Goal: Information Seeking & Learning: Learn about a topic

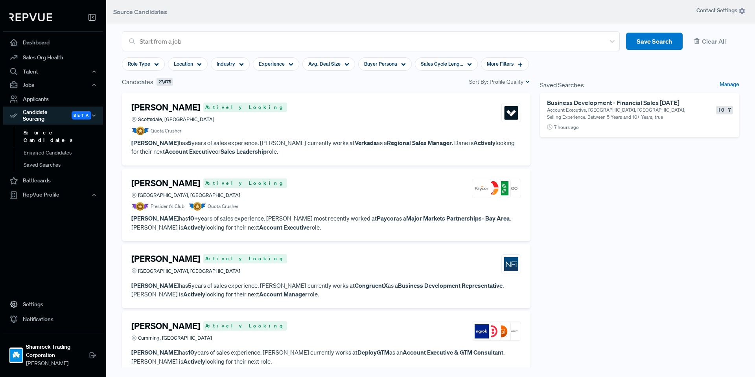
scroll to position [315, 0]
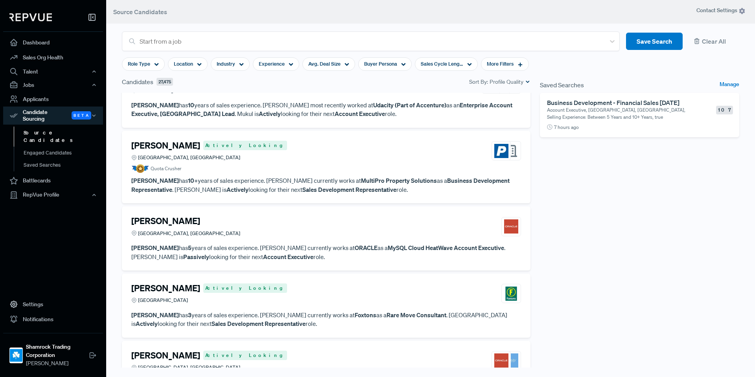
click at [294, 163] on article "Jason Canuto-Rodrigues Actively Looking West Palm Beach, FL Quota Crusher" at bounding box center [326, 156] width 390 height 33
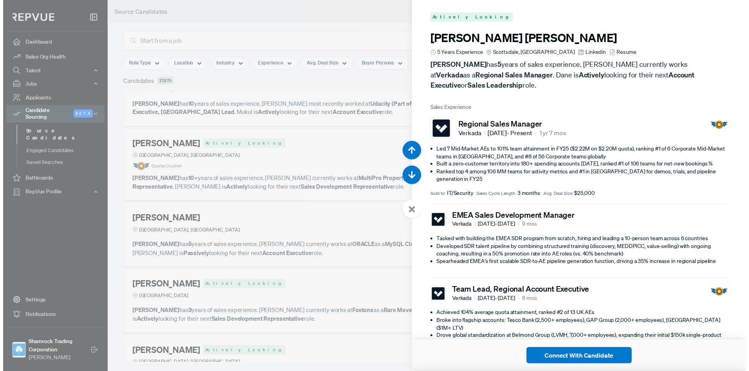
scroll to position [1886, 0]
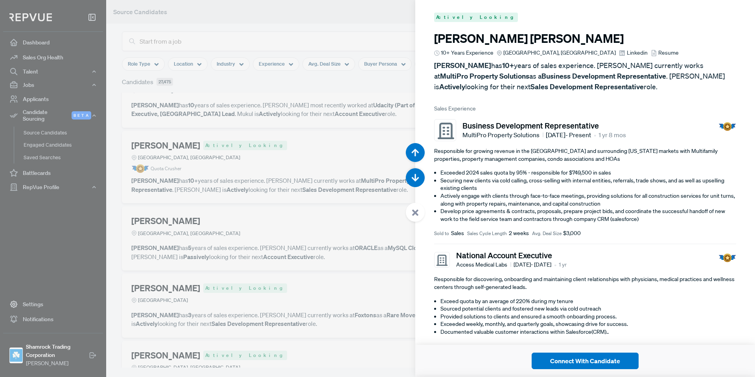
click at [627, 53] on span "Linkedin" at bounding box center [637, 53] width 21 height 8
click at [410, 213] on div at bounding box center [415, 212] width 19 height 19
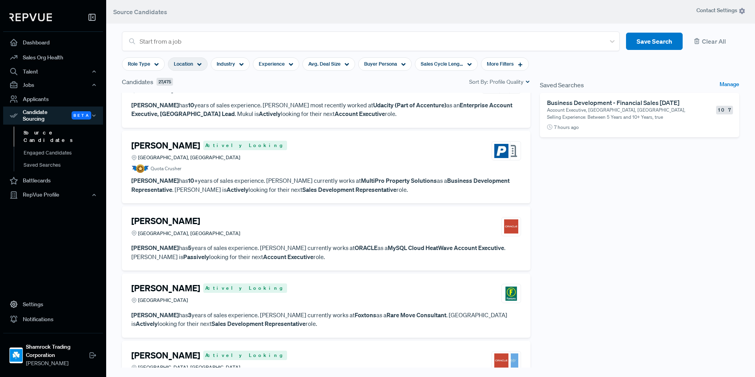
click at [192, 63] on span "Location" at bounding box center [183, 63] width 19 height 7
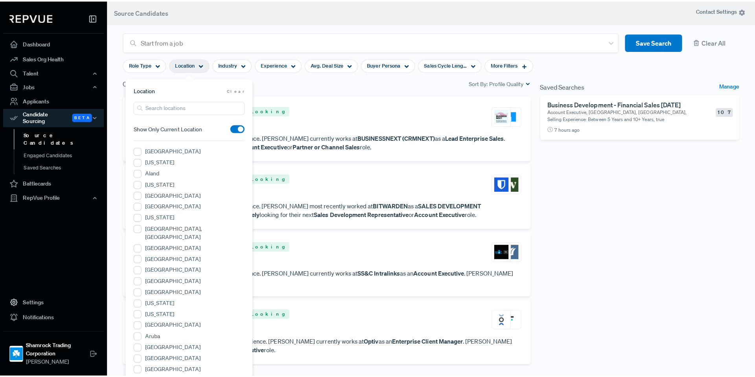
scroll to position [787, 0]
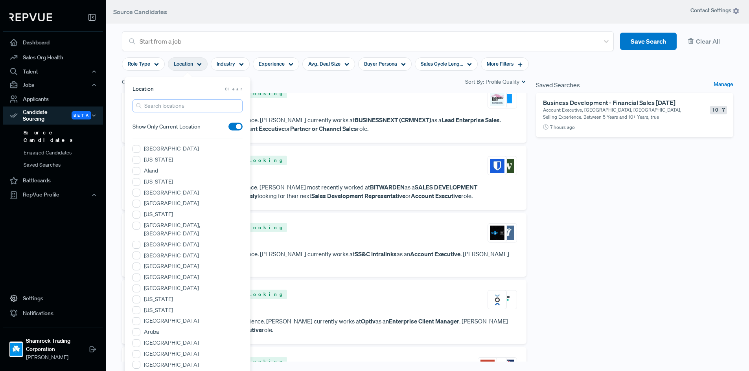
click at [158, 110] on input "search" at bounding box center [188, 105] width 110 height 13
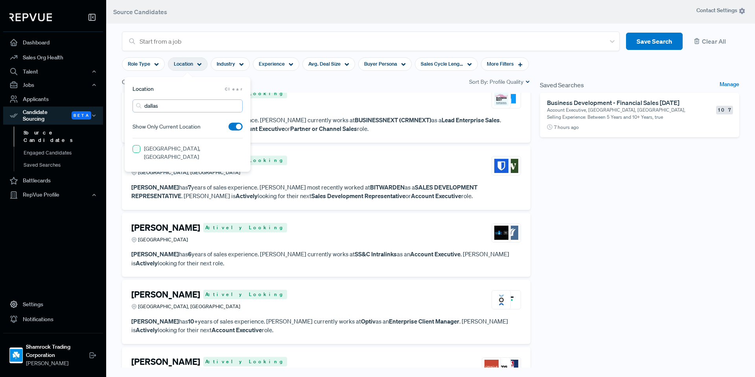
type input "dallas"
click at [138, 151] on TX "[GEOGRAPHIC_DATA], [GEOGRAPHIC_DATA]" at bounding box center [137, 149] width 8 height 8
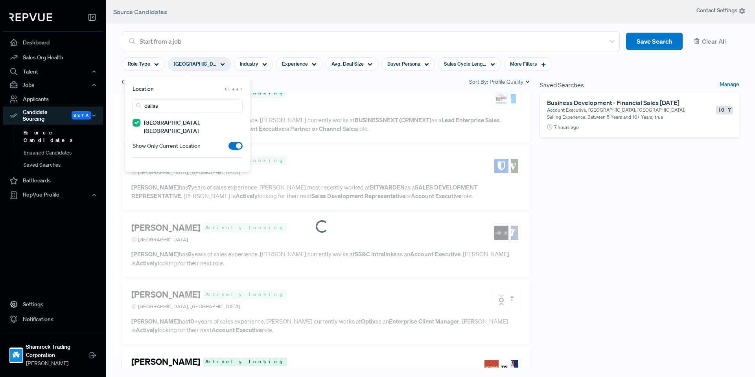
click at [383, 103] on article at bounding box center [322, 226] width 418 height 264
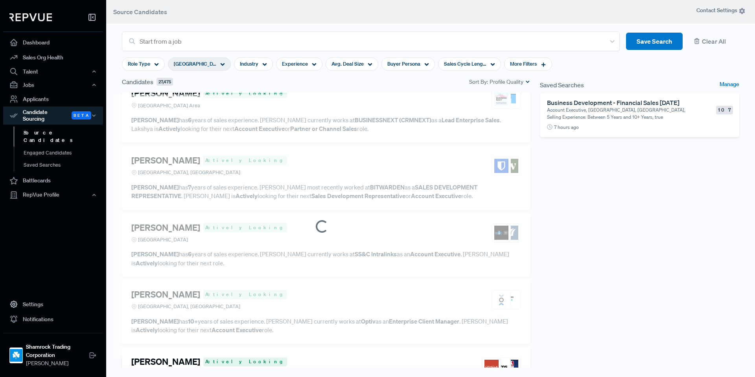
scroll to position [812, 0]
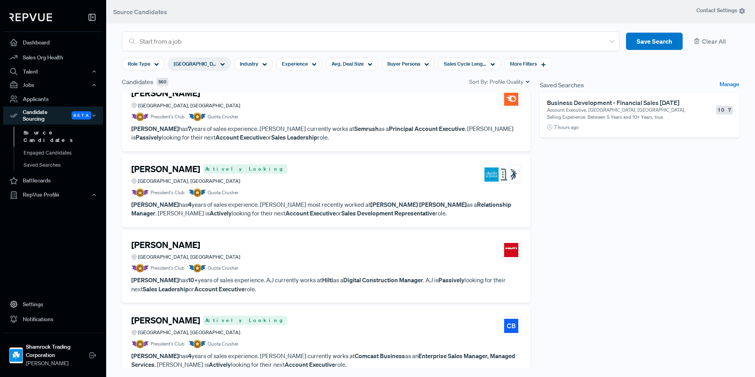
click at [308, 260] on div "A.J Quayle Greater Dallas Area, TX" at bounding box center [326, 250] width 390 height 21
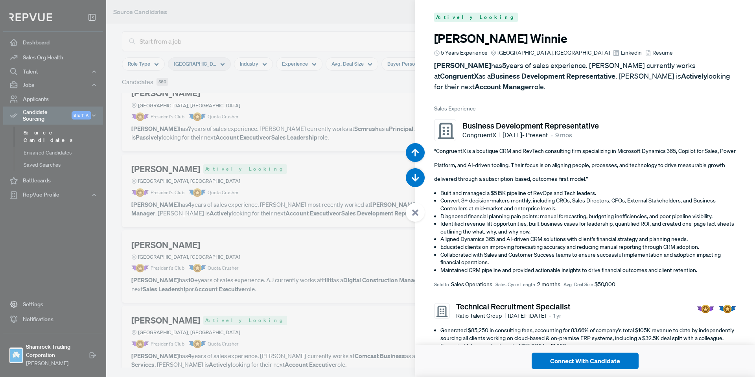
scroll to position [4903, 0]
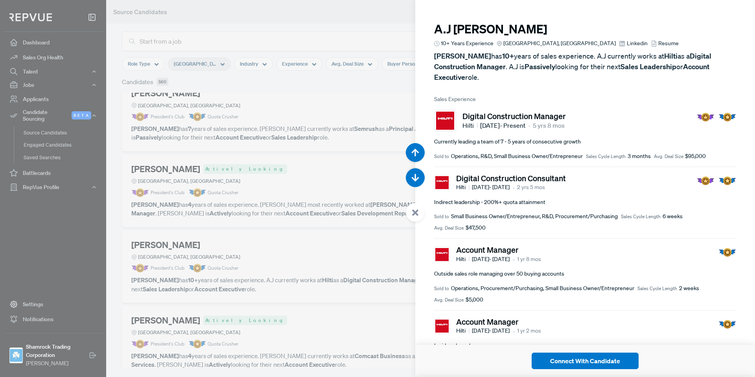
click at [627, 43] on span "Linkedin" at bounding box center [637, 43] width 21 height 8
click at [413, 209] on icon at bounding box center [415, 212] width 7 height 7
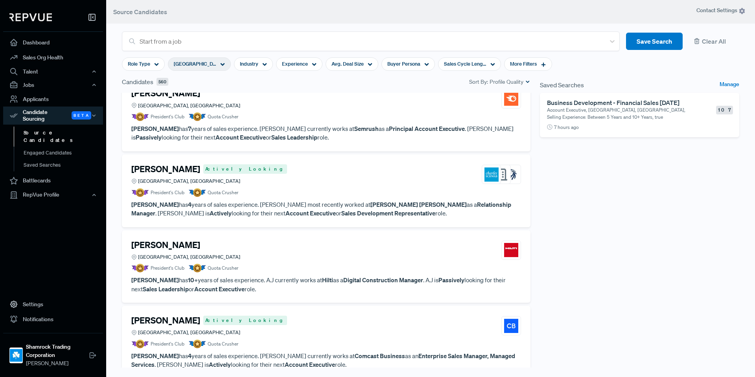
click at [364, 192] on article "President's Club Quota Crusher" at bounding box center [326, 192] width 390 height 9
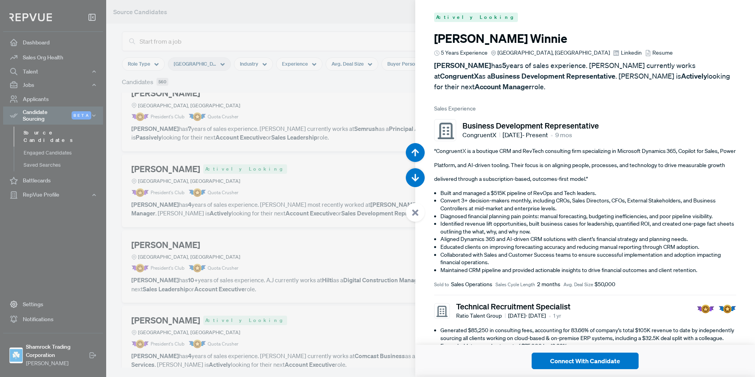
scroll to position [4526, 0]
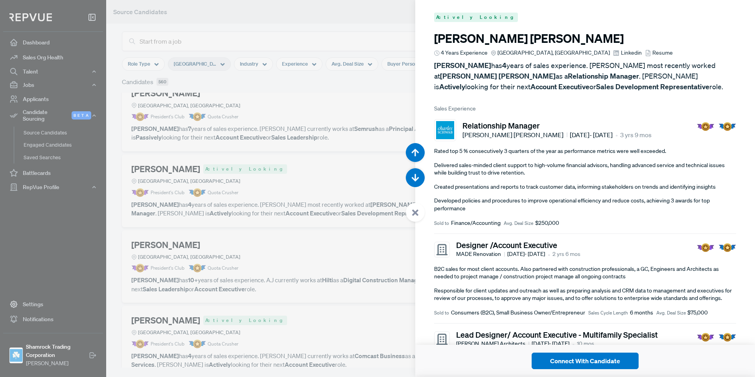
click at [621, 53] on span "Linkedin" at bounding box center [631, 53] width 21 height 8
click at [414, 214] on use at bounding box center [415, 213] width 6 height 6
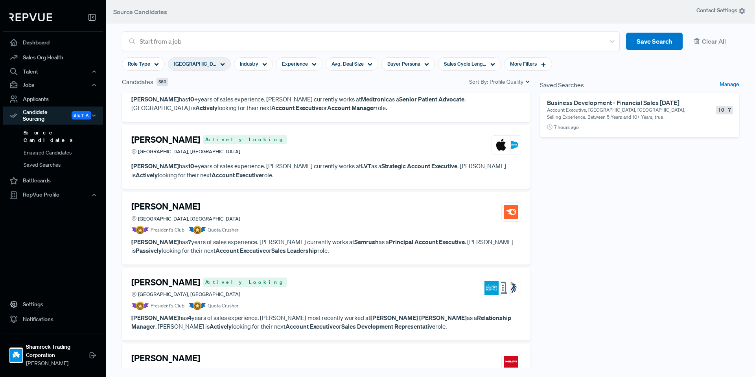
scroll to position [695, 0]
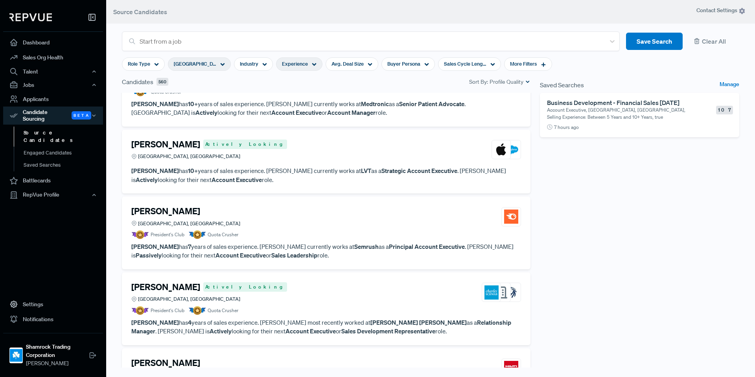
click at [300, 67] on span "Experience" at bounding box center [295, 63] width 26 height 7
type input "6 Years"
drag, startPoint x: 334, startPoint y: 105, endPoint x: 301, endPoint y: 108, distance: 33.2
click at [301, 108] on div "< 1 Years to 6 Years <1Y 10Y+" at bounding box center [299, 113] width 110 height 29
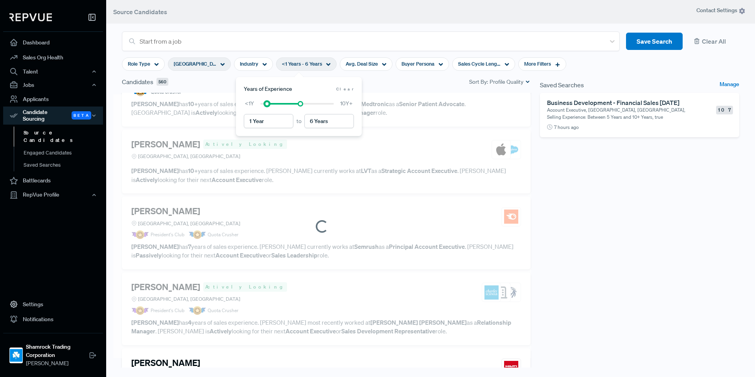
scroll to position [677, 0]
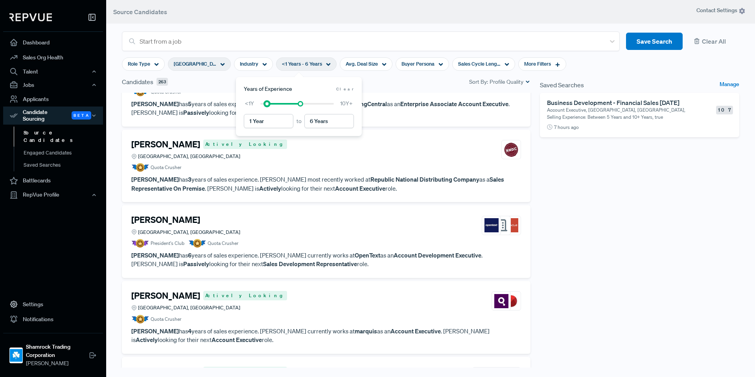
type input "2 Years"
drag, startPoint x: 260, startPoint y: 105, endPoint x: 272, endPoint y: 104, distance: 11.8
click at [272, 104] on div at bounding box center [274, 104] width 6 height 6
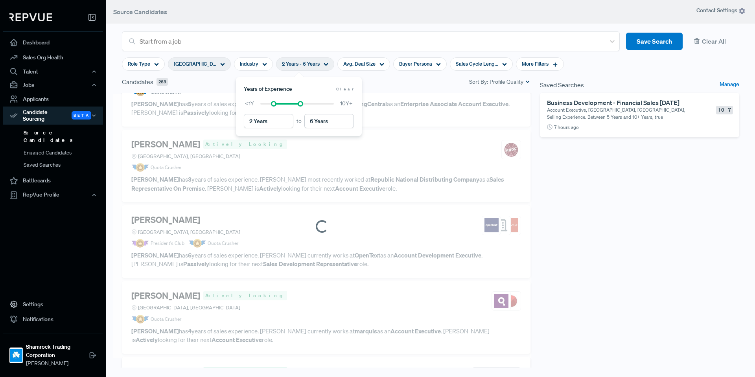
click at [608, 182] on div "Saved Searches Manage Business Development - Financial Sales 09/17/2025 Account…" at bounding box center [639, 227] width 209 height 300
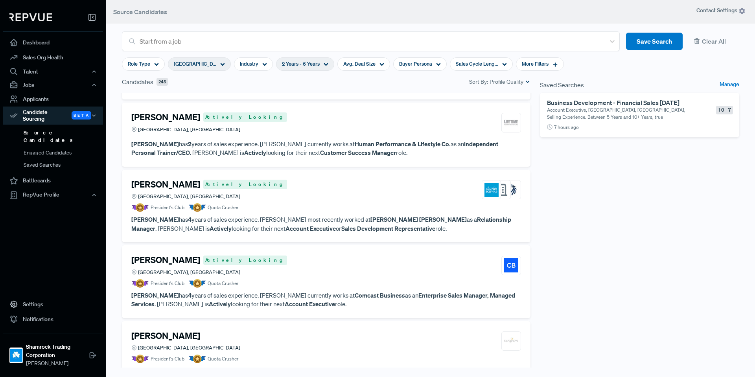
scroll to position [0, 0]
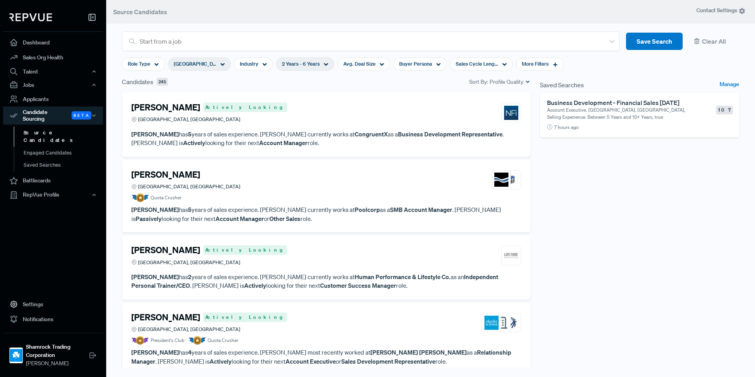
click at [335, 125] on article "Eric Winnie Actively Looking Frisco, TX" at bounding box center [326, 114] width 390 height 24
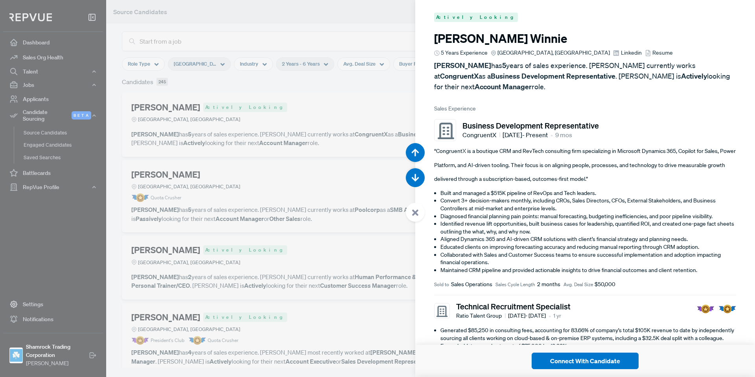
click at [621, 49] on span "Linkedin" at bounding box center [631, 53] width 21 height 8
click at [414, 215] on use at bounding box center [415, 213] width 6 height 6
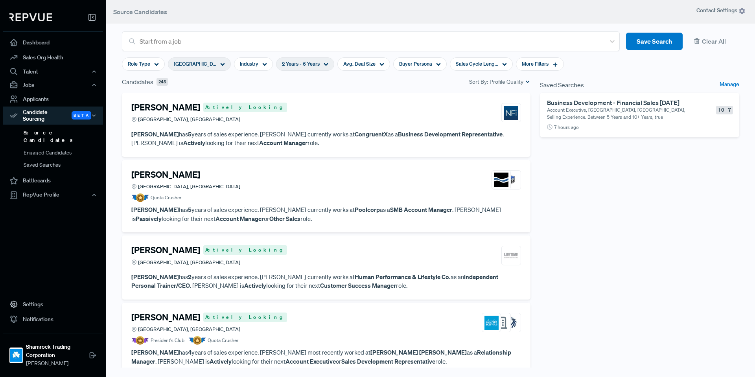
click at [271, 201] on article "Quota Crusher" at bounding box center [326, 197] width 390 height 9
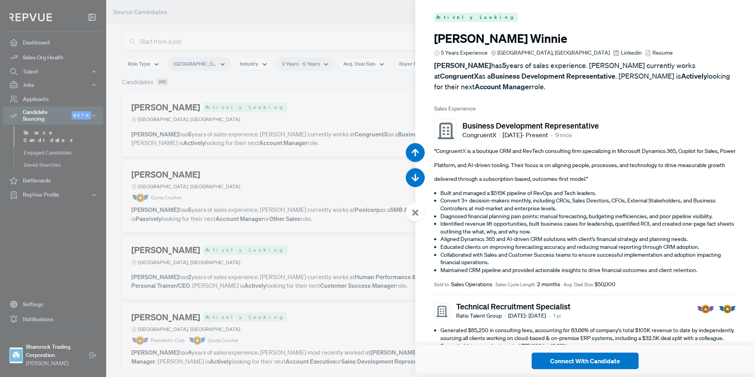
scroll to position [377, 0]
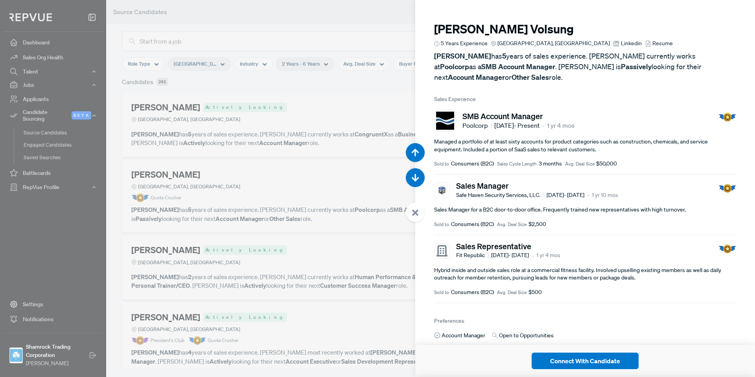
click at [621, 47] on span "Linkedin" at bounding box center [631, 43] width 21 height 8
click at [413, 212] on icon at bounding box center [415, 212] width 7 height 7
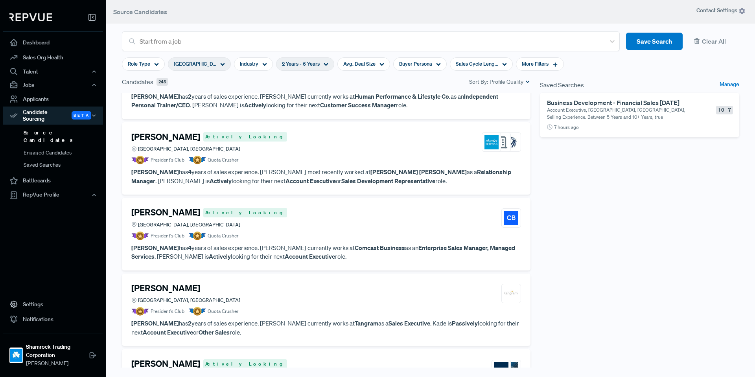
scroll to position [197, 0]
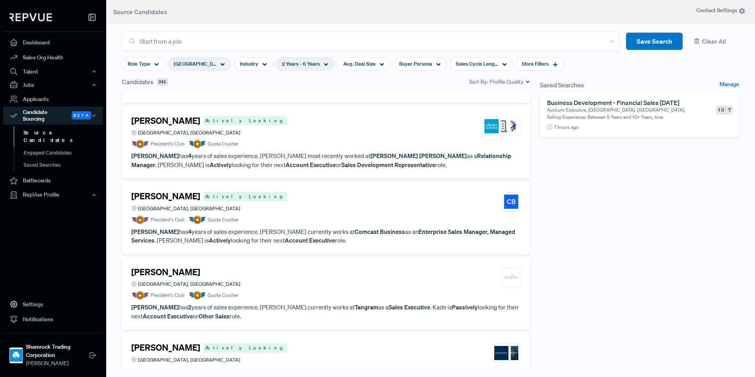
click at [284, 200] on div "Kevin Glowiak Actively Looking Greater Dallas Area, TX" at bounding box center [326, 201] width 390 height 21
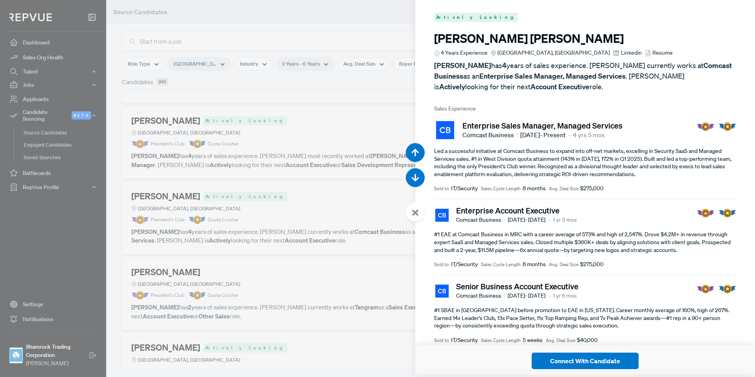
click at [613, 55] on link "Linkedin" at bounding box center [627, 53] width 28 height 8
click at [417, 214] on use at bounding box center [415, 213] width 6 height 6
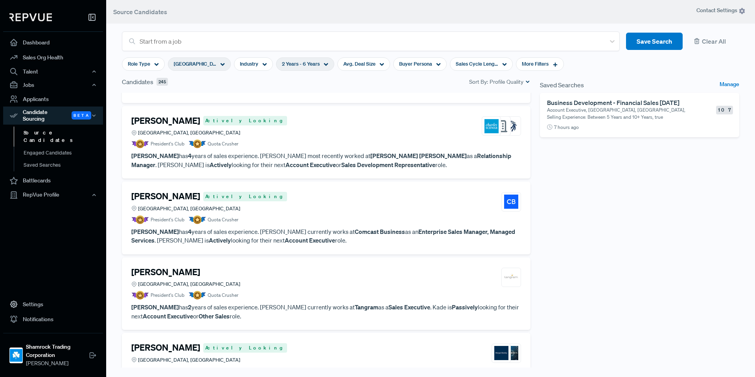
scroll to position [236, 0]
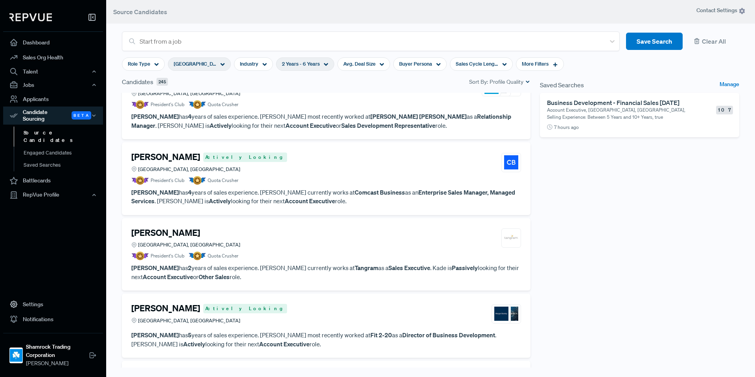
click at [265, 258] on article "President's Club Quota Crusher" at bounding box center [326, 256] width 390 height 9
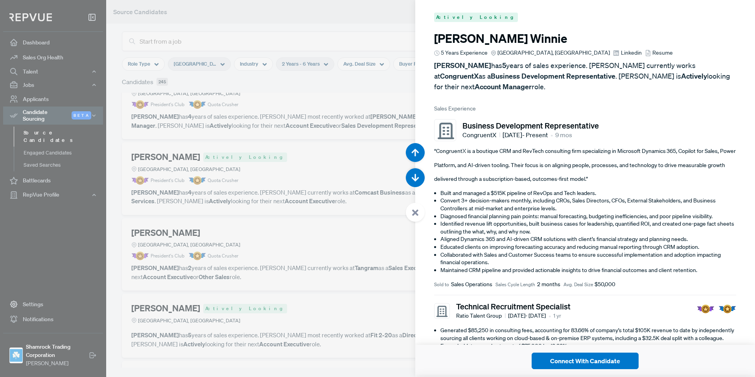
scroll to position [1886, 0]
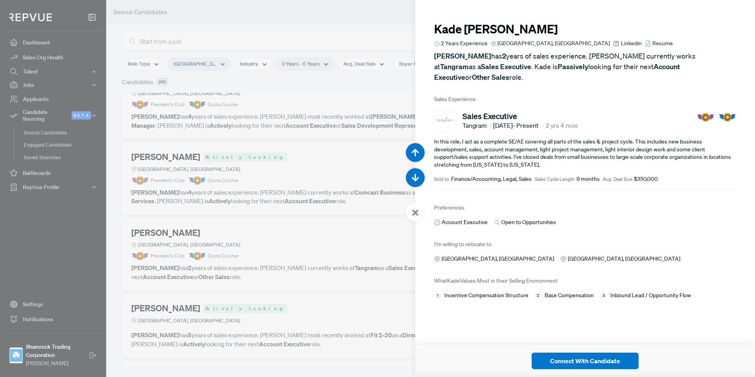
click at [621, 46] on span "Linkedin" at bounding box center [631, 43] width 21 height 8
click at [416, 210] on icon at bounding box center [415, 212] width 7 height 7
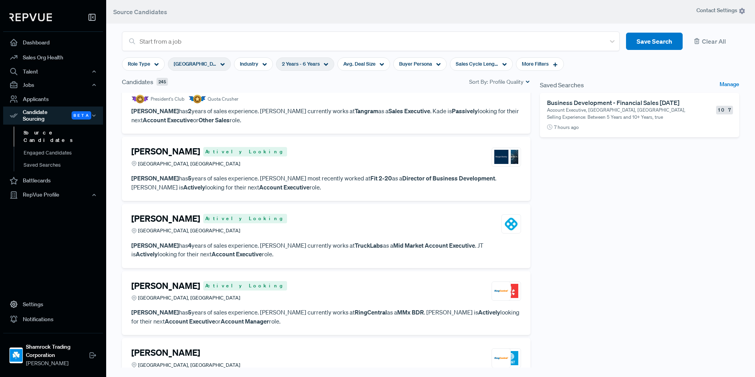
scroll to position [393, 0]
click at [341, 155] on div "Aaron Chaffee Actively Looking Dallas, TX" at bounding box center [326, 156] width 390 height 21
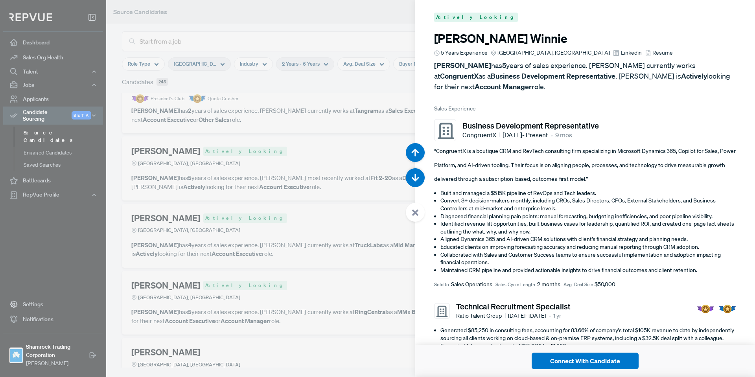
scroll to position [2263, 0]
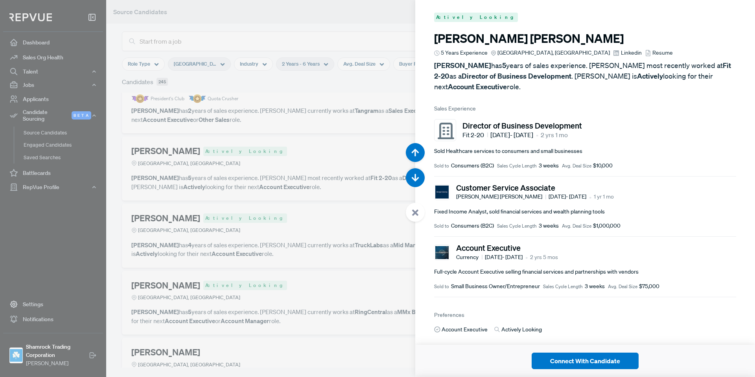
click at [413, 209] on icon at bounding box center [415, 212] width 7 height 7
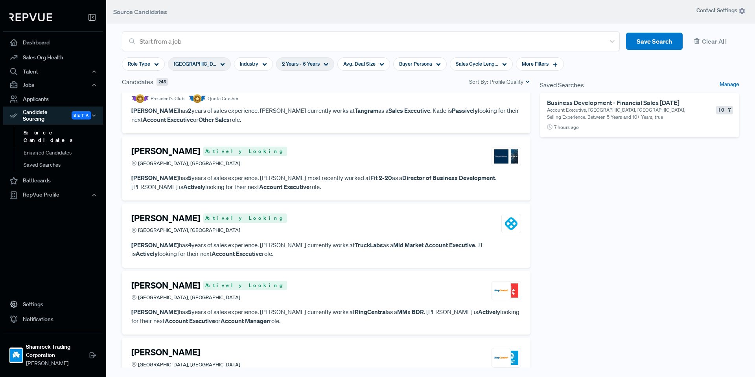
scroll to position [472, 0]
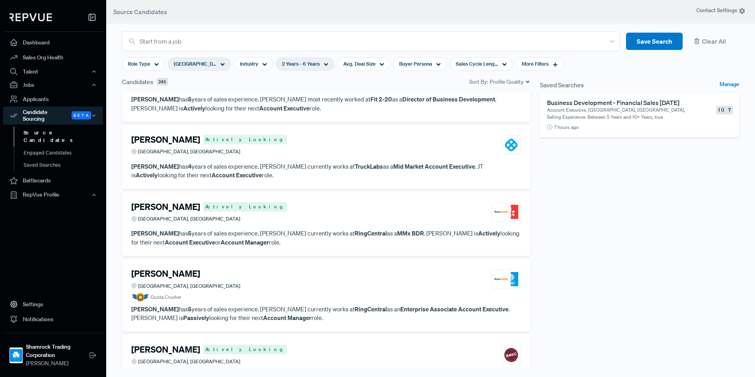
click at [317, 177] on p "JT Kirtley has 4 years of sales experience. JT currently works at TruckLabs as …" at bounding box center [326, 171] width 390 height 18
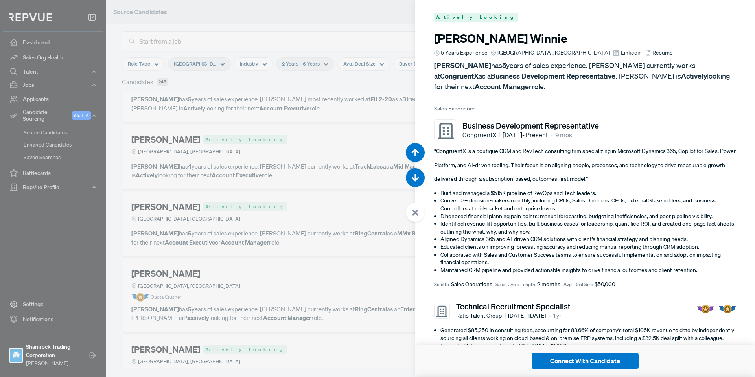
scroll to position [2640, 0]
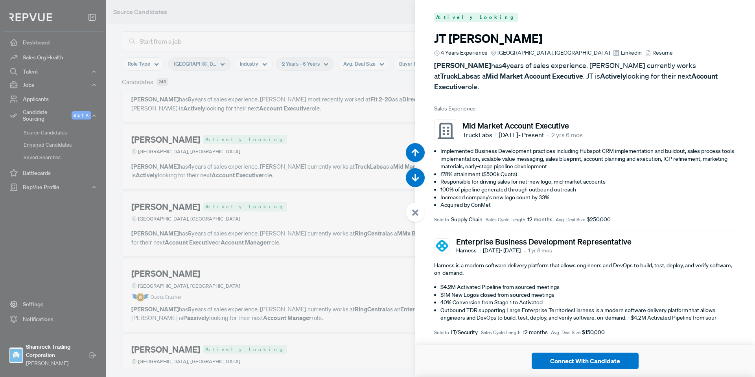
click at [613, 52] on use at bounding box center [616, 53] width 6 height 6
click at [418, 214] on icon at bounding box center [415, 212] width 7 height 7
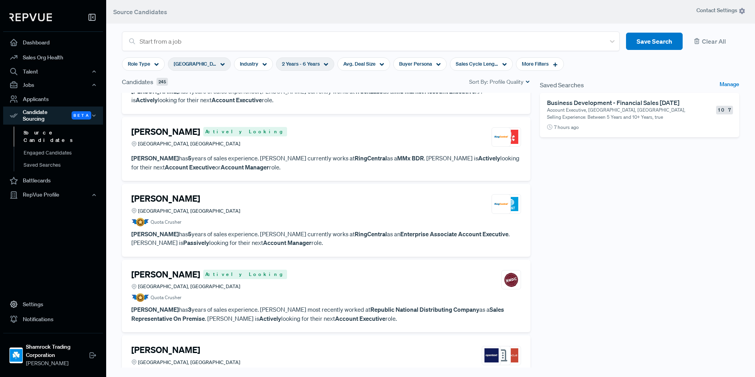
scroll to position [551, 0]
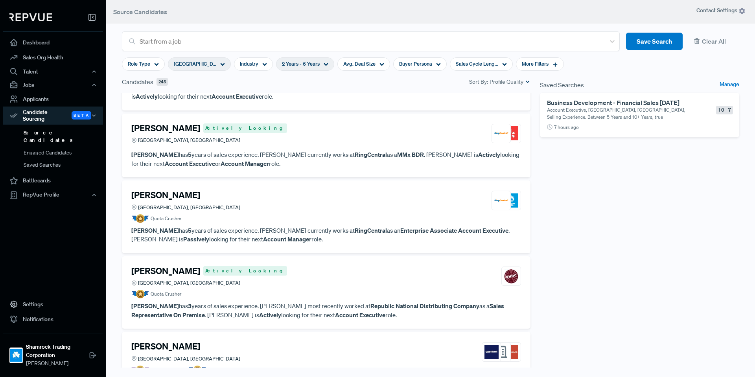
click at [339, 138] on div "Robert Ortiz Actively Looking Dallas, TX" at bounding box center [326, 133] width 390 height 21
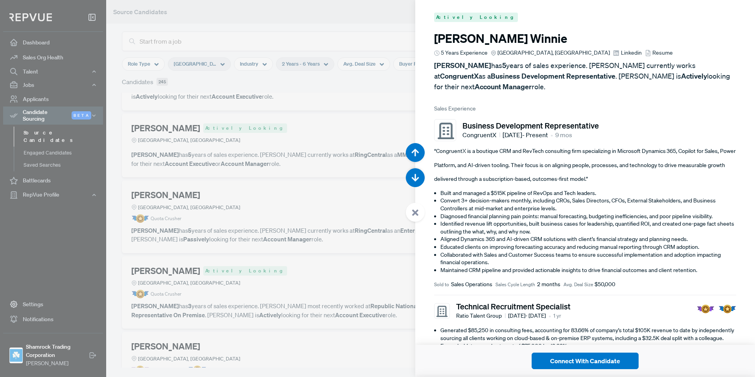
scroll to position [3017, 0]
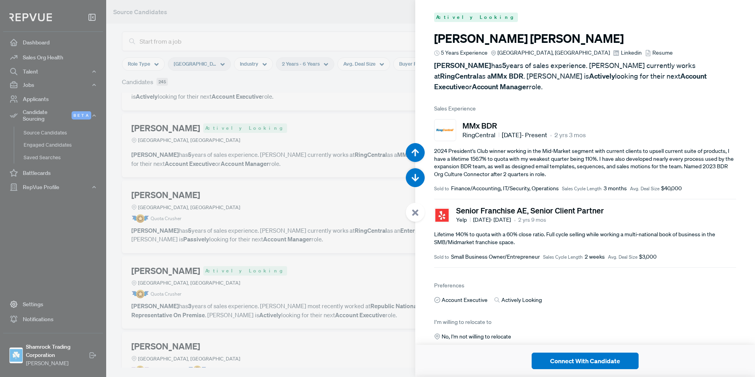
click at [621, 53] on span "Linkedin" at bounding box center [631, 53] width 21 height 8
click at [416, 217] on div at bounding box center [415, 212] width 19 height 19
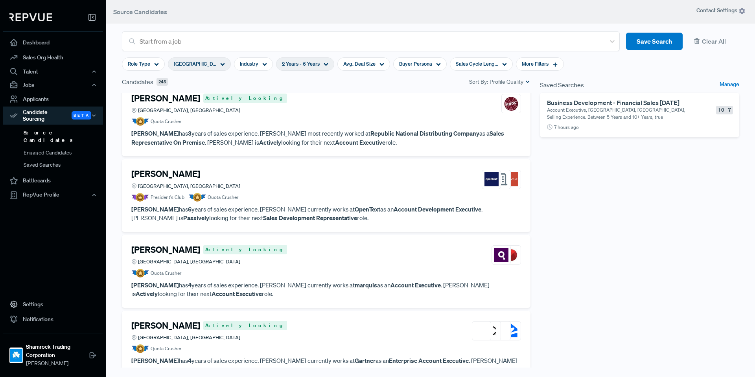
scroll to position [708, 0]
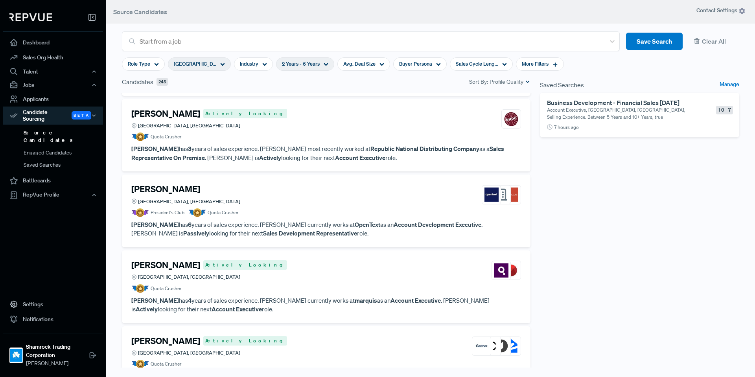
click at [330, 140] on article "Quota Crusher" at bounding box center [326, 137] width 390 height 9
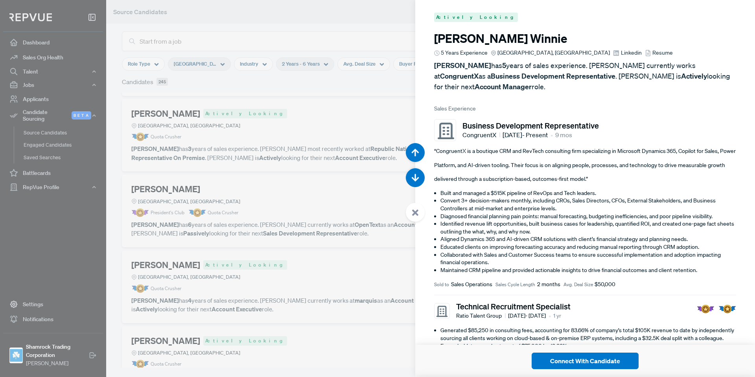
scroll to position [3771, 0]
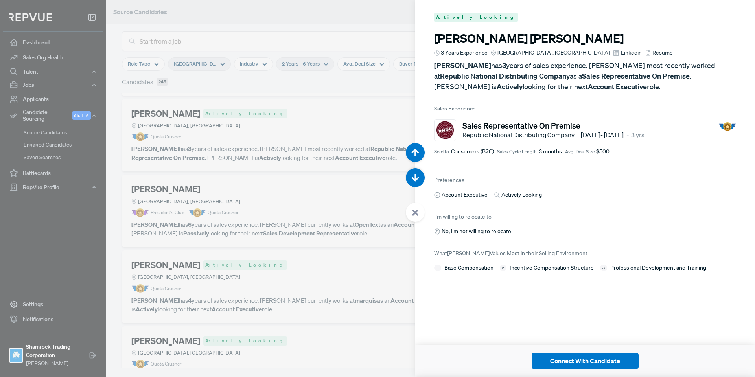
click at [416, 215] on icon at bounding box center [415, 212] width 7 height 7
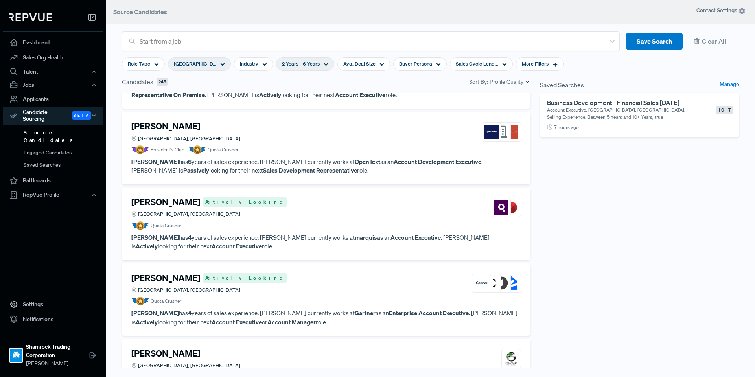
scroll to position [787, 0]
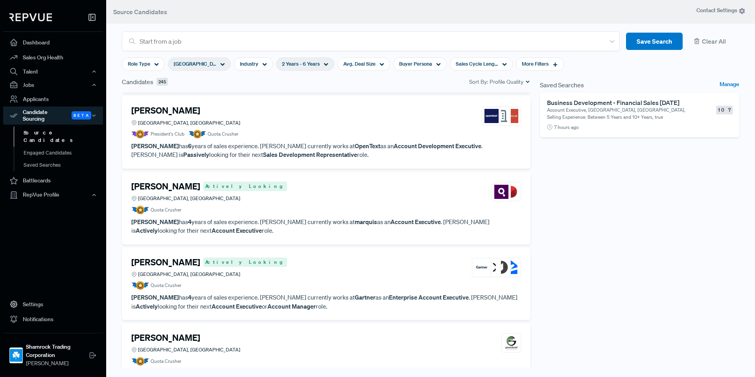
click at [340, 212] on article "Quota Crusher" at bounding box center [326, 210] width 390 height 9
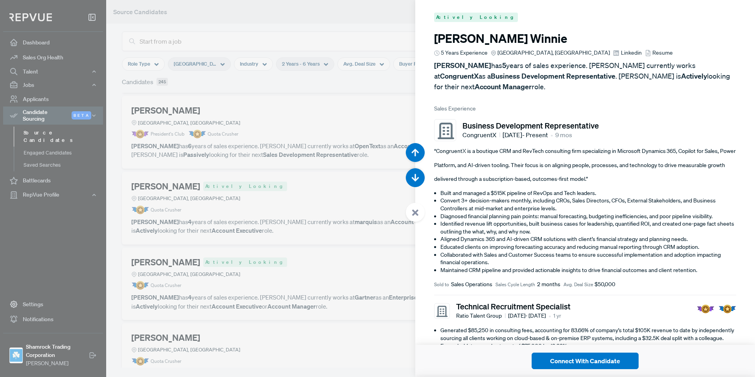
scroll to position [4526, 0]
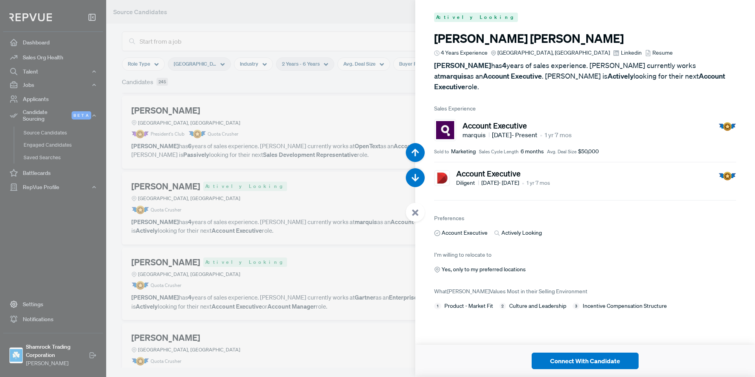
click at [413, 210] on use at bounding box center [415, 213] width 6 height 6
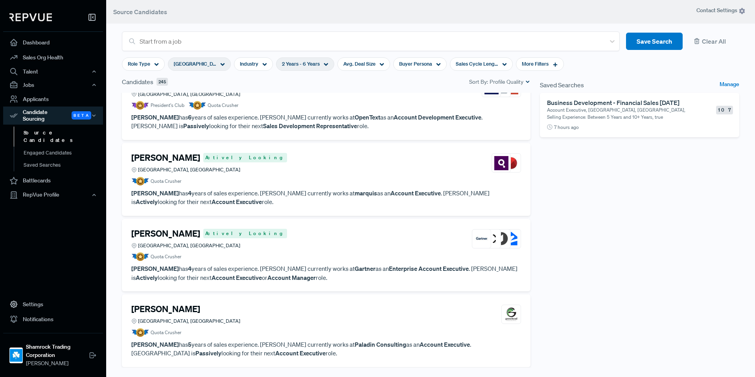
scroll to position [865, 0]
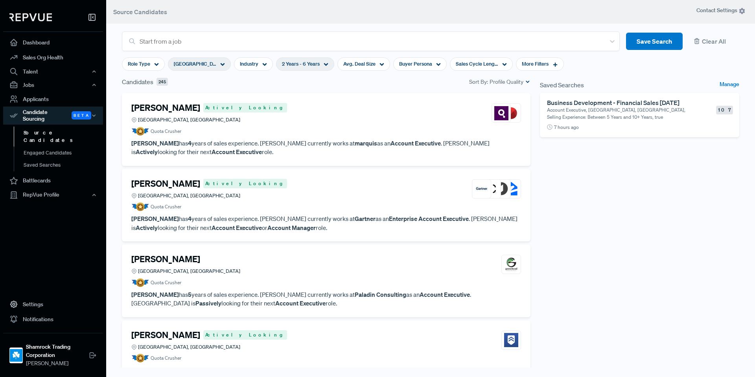
click at [280, 204] on article "Quota Crusher" at bounding box center [326, 207] width 390 height 9
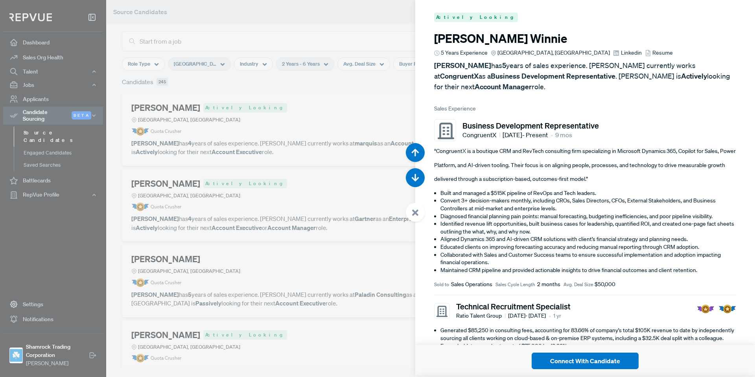
scroll to position [4903, 0]
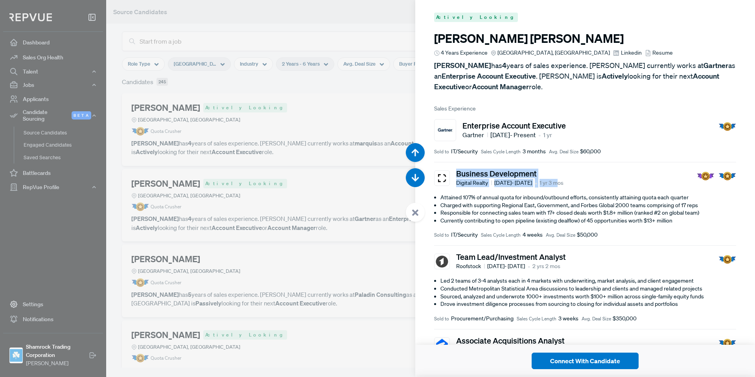
drag, startPoint x: 562, startPoint y: 182, endPoint x: 453, endPoint y: 177, distance: 108.3
click at [453, 177] on div "Business Development Digital Realty Jun 2023 - Sep 2024 • 1 yr 3 mos" at bounding box center [498, 178] width 129 height 19
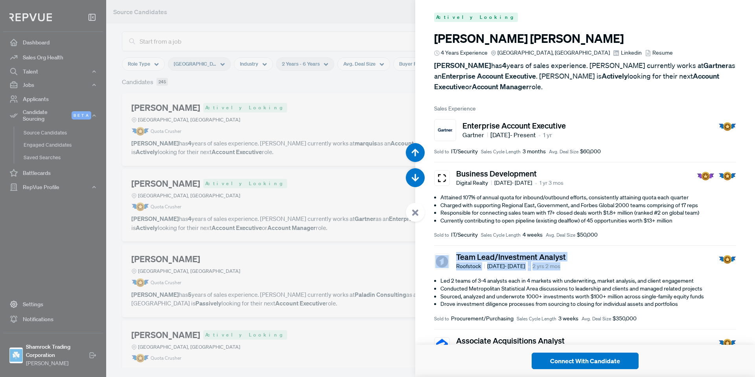
drag, startPoint x: 543, startPoint y: 264, endPoint x: 451, endPoint y: 256, distance: 92.8
click at [451, 256] on div "Team Lead/Investment Analyst Roofstock Jan 2021 - Mar 2023 • 2 yrs 2 mos" at bounding box center [585, 261] width 302 height 19
click at [614, 262] on div "Team Lead/Investment Analyst Roofstock Jan 2021 - Mar 2023 • 2 yrs 2 mos" at bounding box center [585, 261] width 302 height 19
click at [621, 57] on span "Linkedin" at bounding box center [631, 53] width 21 height 8
click at [416, 209] on icon at bounding box center [415, 212] width 7 height 7
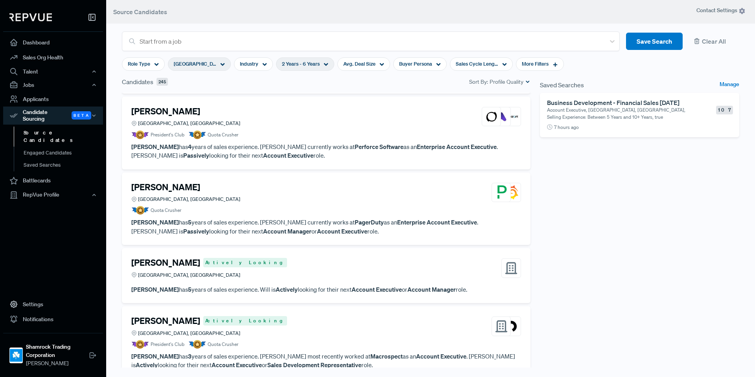
scroll to position [3327, 0]
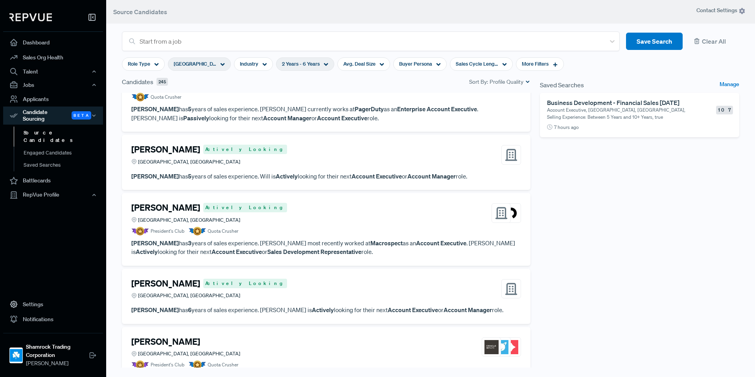
click at [309, 219] on div "Daniel Dixon Actively Looking Dallas, TX" at bounding box center [326, 213] width 390 height 21
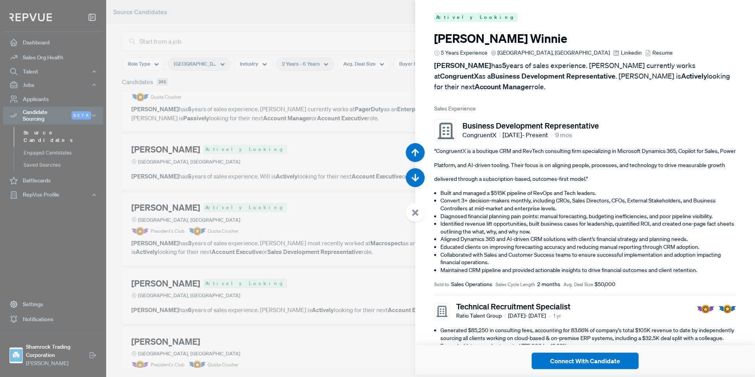
scroll to position [18103, 0]
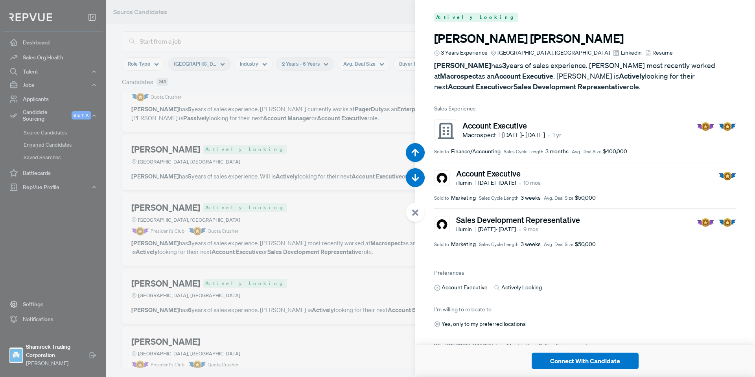
click at [423, 214] on div at bounding box center [415, 212] width 19 height 19
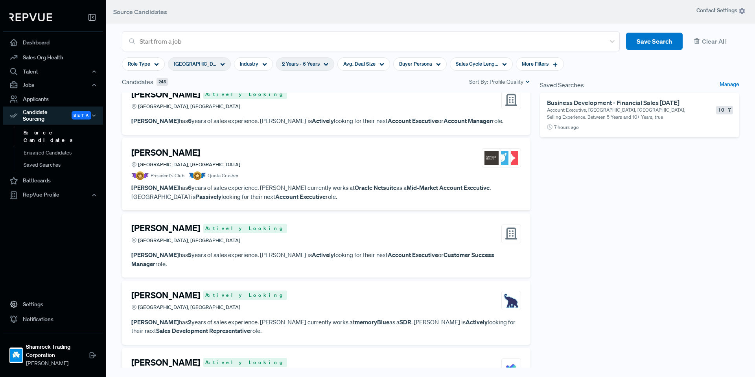
scroll to position [3524, 0]
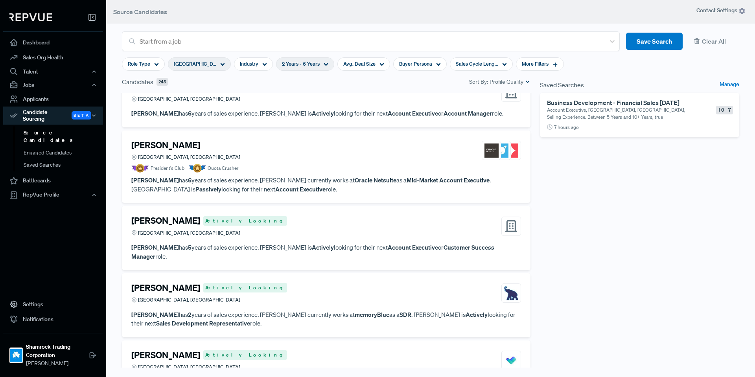
click at [279, 164] on article "Alton Heller Dallas, TX President's Club Quota Crusher" at bounding box center [326, 156] width 390 height 33
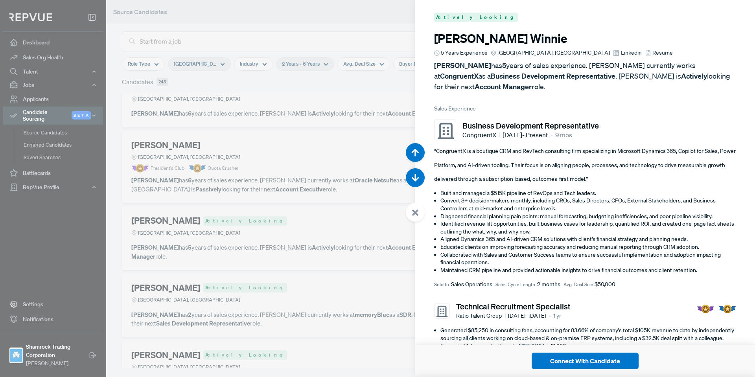
scroll to position [18857, 0]
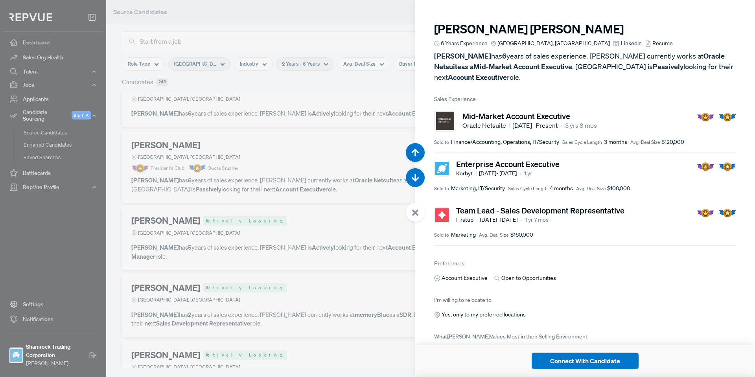
click at [621, 44] on span "Linkedin" at bounding box center [631, 43] width 21 height 8
click at [417, 214] on use at bounding box center [415, 213] width 6 height 6
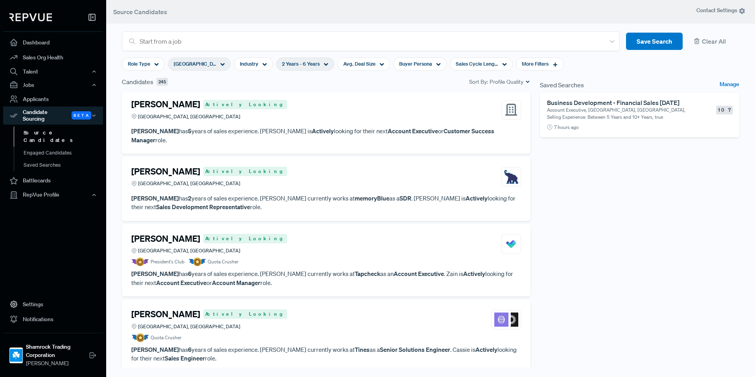
scroll to position [3642, 0]
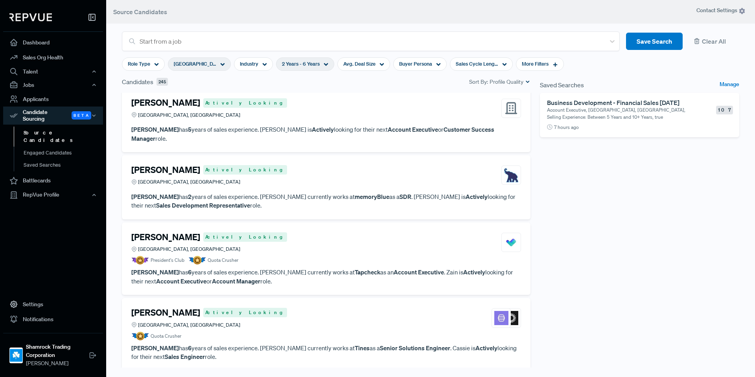
click at [326, 192] on p "Mohammed Hajeer has 2 years of sales experience. Mohammed currently works at me…" at bounding box center [326, 201] width 390 height 18
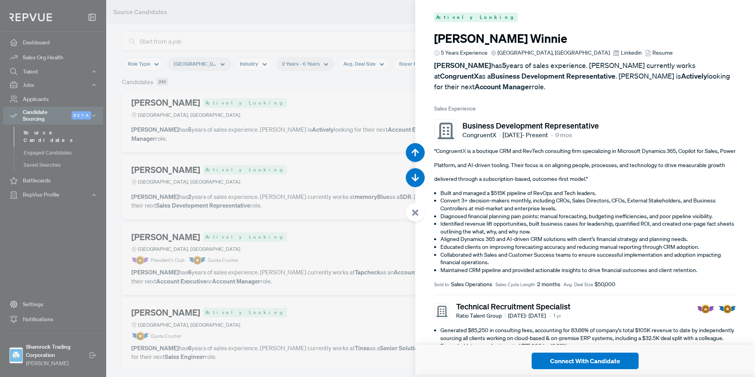
scroll to position [19611, 0]
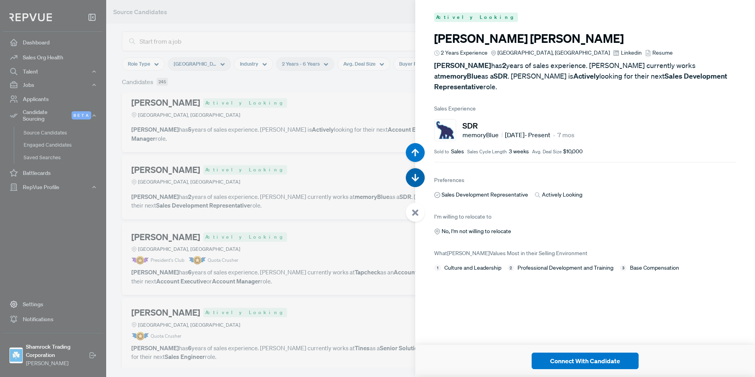
click at [422, 179] on button "button" at bounding box center [415, 177] width 19 height 19
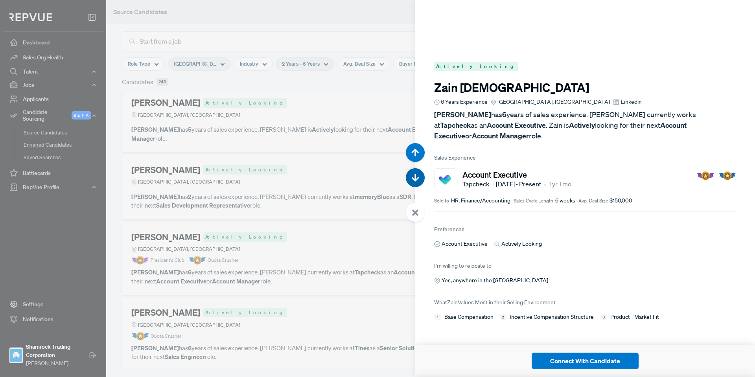
scroll to position [19988, 0]
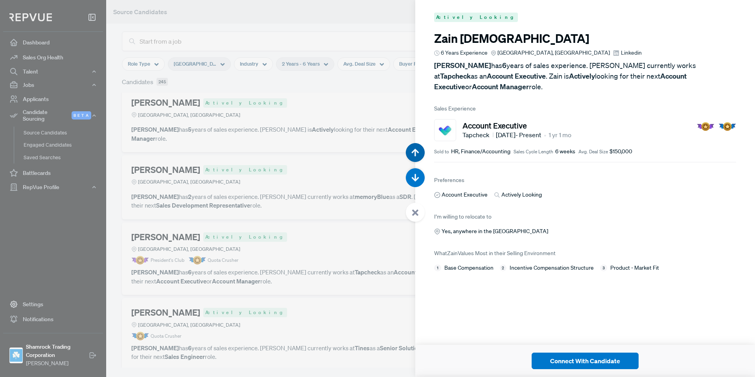
click at [415, 154] on use "button" at bounding box center [415, 152] width 7 height 7
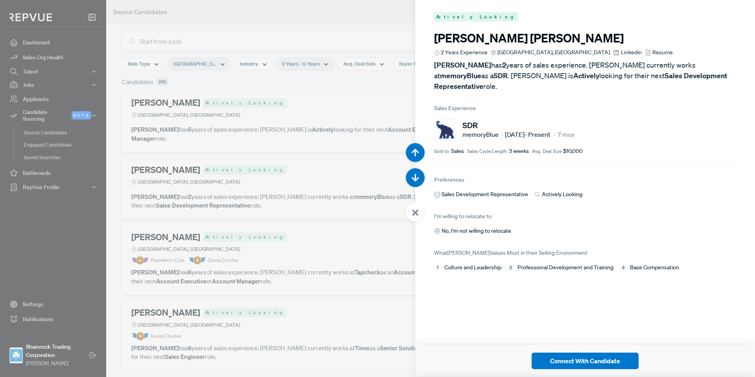
scroll to position [19611, 0]
click at [621, 53] on span "Linkedin" at bounding box center [631, 53] width 21 height 8
click at [416, 211] on use at bounding box center [415, 213] width 6 height 6
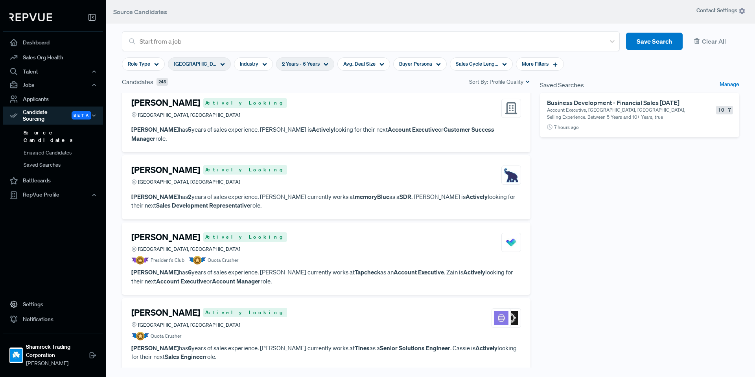
click at [324, 256] on article "President's Club Quota Crusher" at bounding box center [326, 260] width 390 height 9
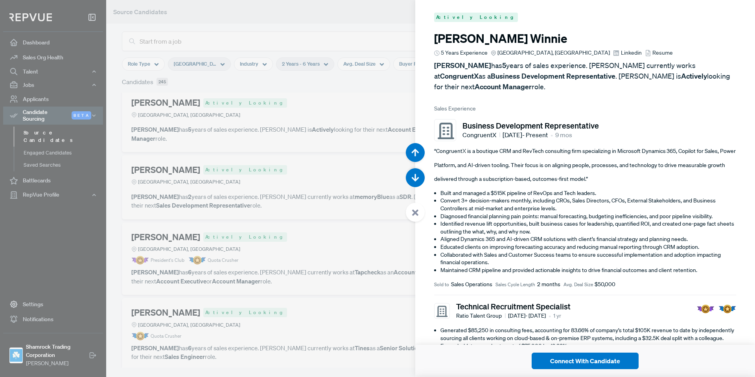
scroll to position [19988, 0]
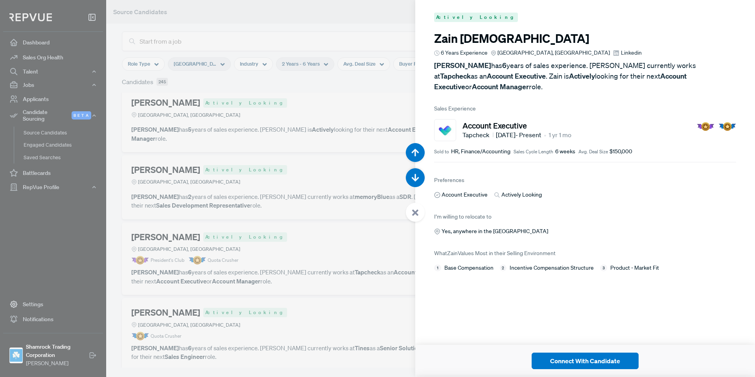
click at [621, 51] on span "Linkedin" at bounding box center [631, 53] width 21 height 8
drag, startPoint x: 418, startPoint y: 213, endPoint x: 413, endPoint y: 197, distance: 16.5
click at [418, 212] on icon at bounding box center [415, 212] width 7 height 7
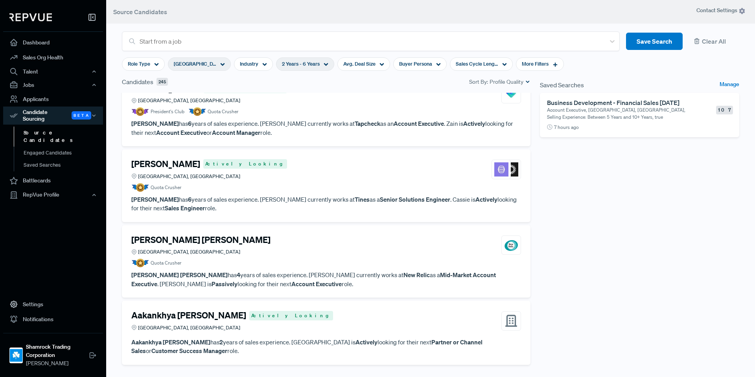
scroll to position [3799, 0]
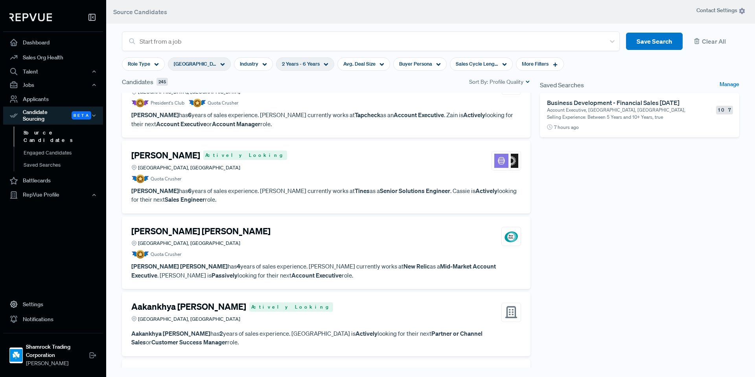
click at [302, 163] on article "Cassie Traun Actively Looking Greater Dallas Area, TX Quota Crusher" at bounding box center [326, 166] width 390 height 33
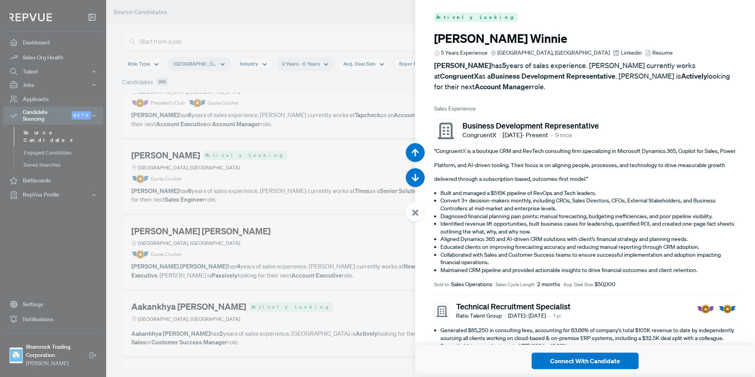
scroll to position [20366, 0]
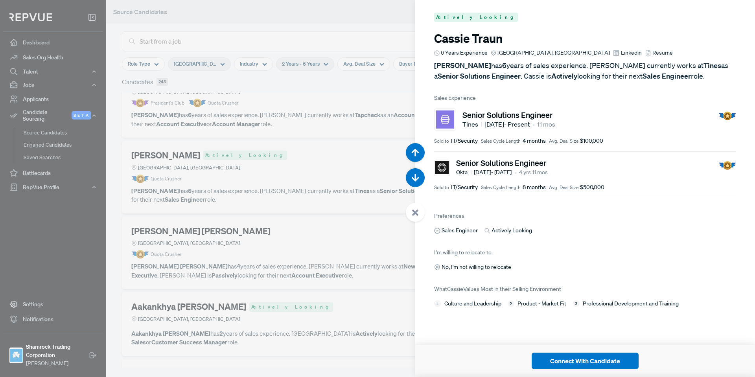
click at [613, 53] on icon at bounding box center [616, 53] width 6 height 6
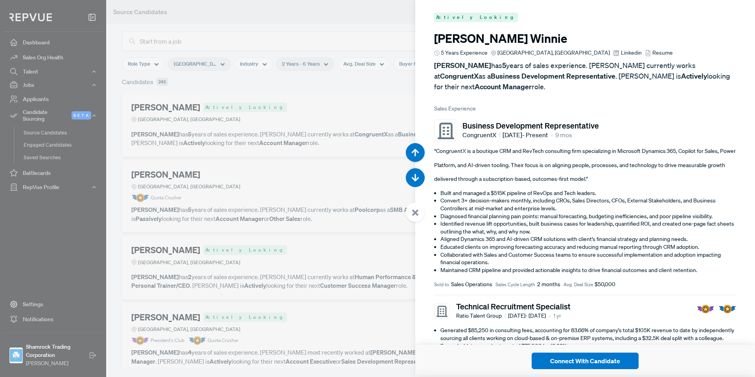
scroll to position [20366, 0]
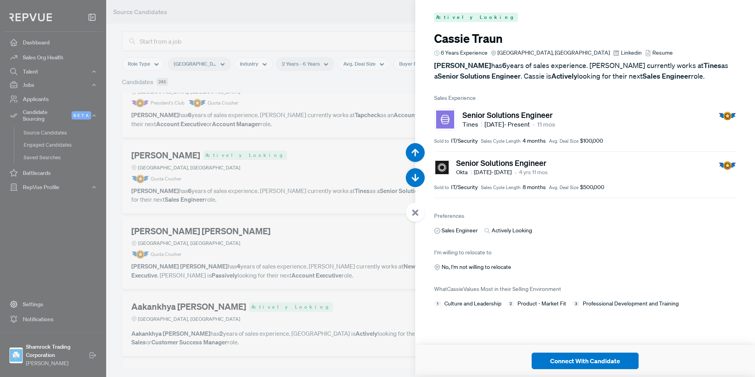
click at [416, 211] on use at bounding box center [415, 213] width 6 height 6
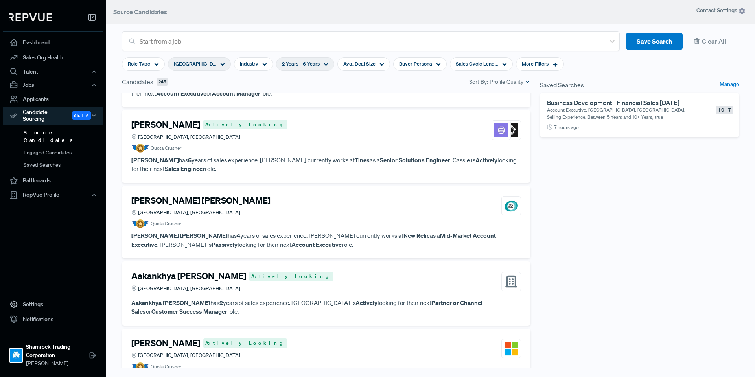
scroll to position [3917, 0]
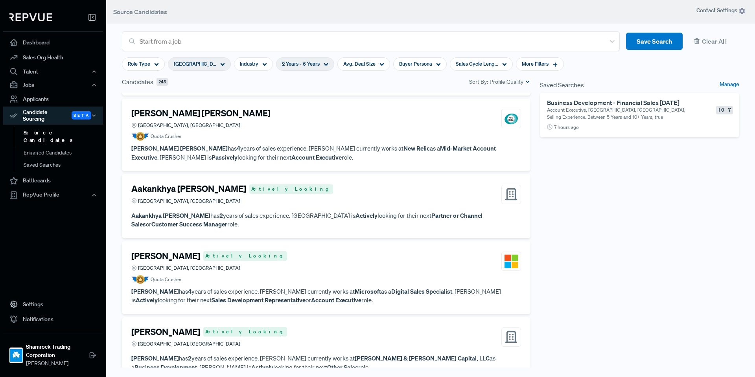
click at [344, 132] on article "Quota Crusher" at bounding box center [326, 136] width 390 height 9
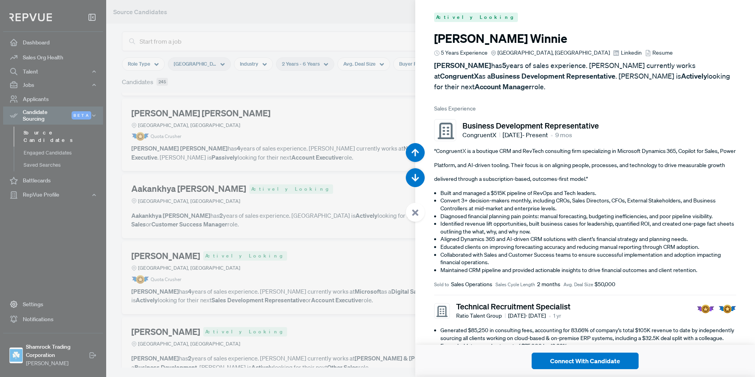
scroll to position [20743, 0]
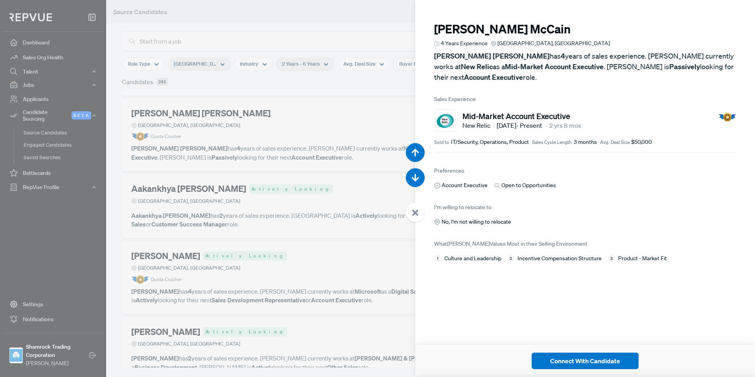
click at [415, 215] on icon at bounding box center [415, 212] width 7 height 7
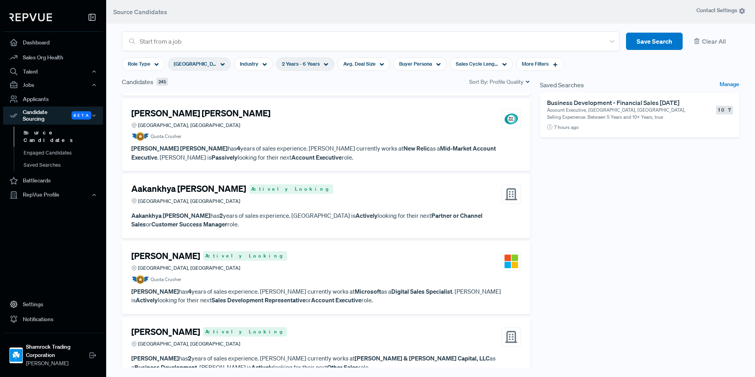
click at [290, 275] on article "Quota Crusher" at bounding box center [326, 279] width 390 height 9
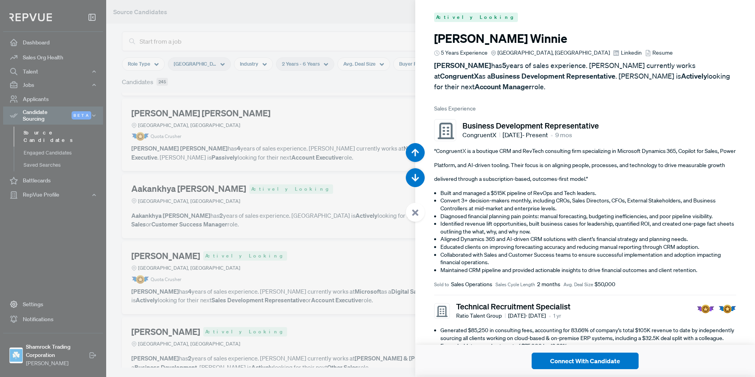
scroll to position [21497, 0]
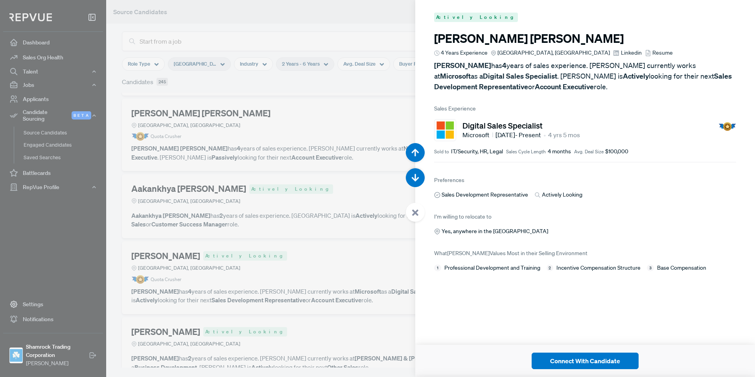
click at [621, 53] on span "Linkedin" at bounding box center [631, 53] width 21 height 8
click at [414, 217] on div at bounding box center [415, 212] width 19 height 19
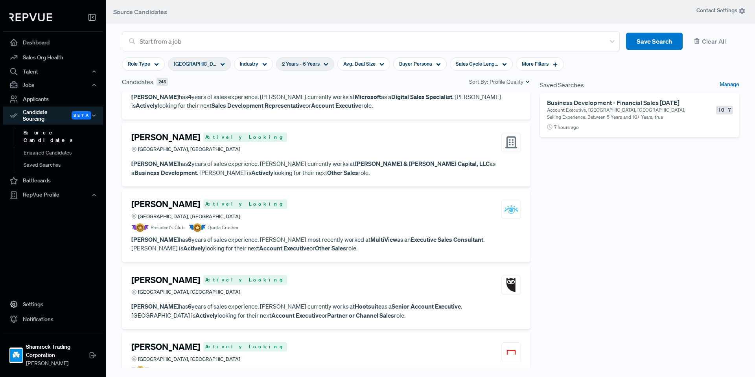
scroll to position [4114, 0]
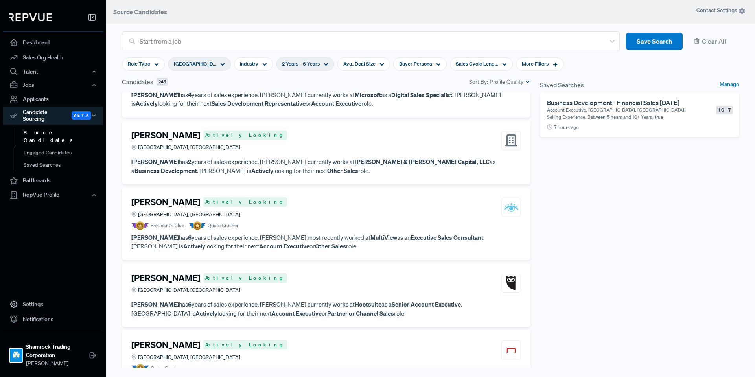
click at [300, 205] on div "[PERSON_NAME] Actively Looking [GEOGRAPHIC_DATA], [GEOGRAPHIC_DATA]" at bounding box center [326, 207] width 390 height 21
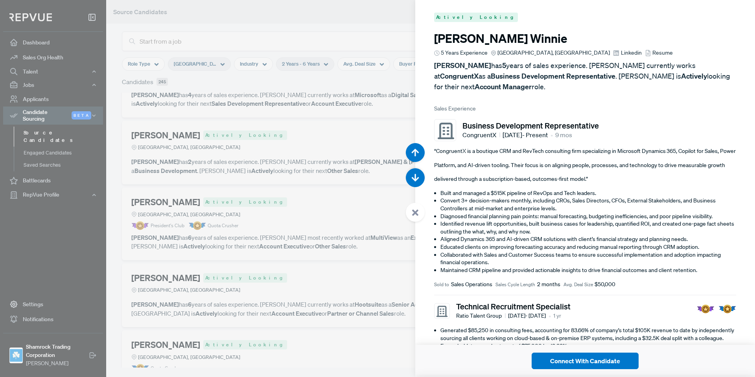
scroll to position [22251, 0]
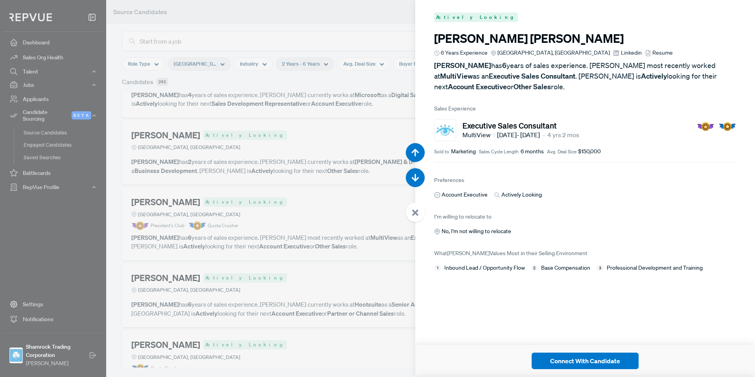
click at [415, 216] on icon at bounding box center [415, 212] width 7 height 7
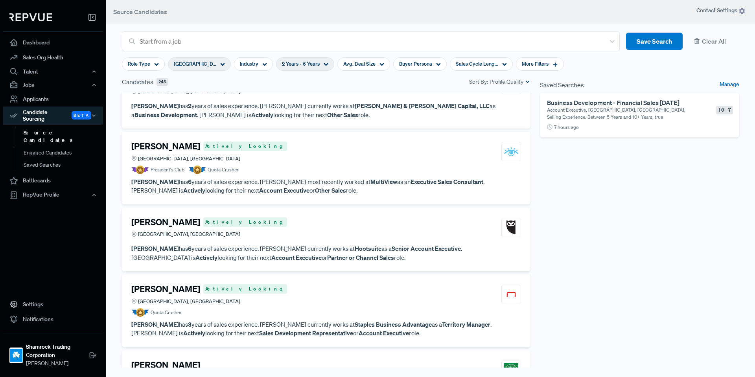
scroll to position [4232, 0]
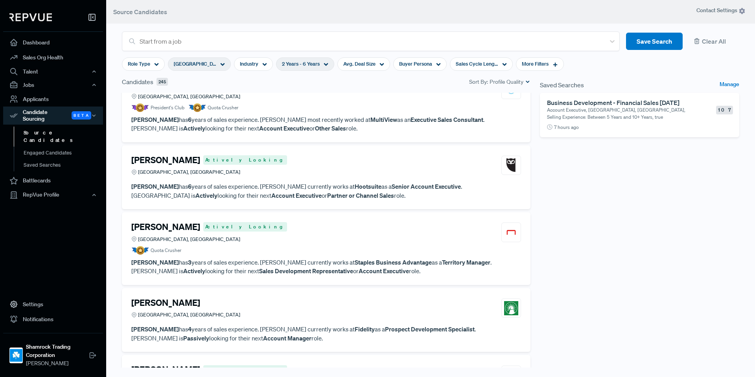
click at [343, 233] on div "[PERSON_NAME] Actively Looking [GEOGRAPHIC_DATA], [GEOGRAPHIC_DATA]" at bounding box center [326, 232] width 390 height 21
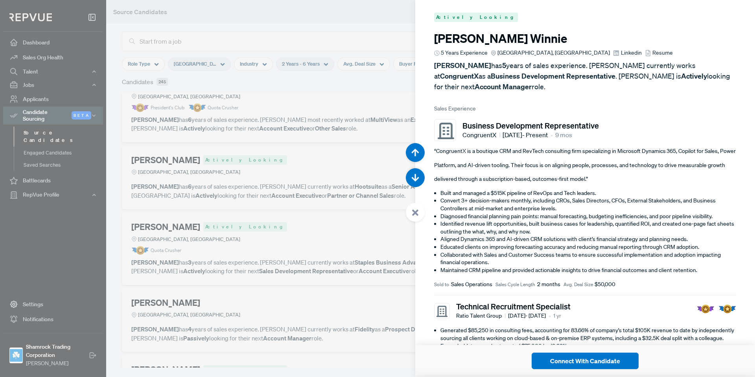
scroll to position [23006, 0]
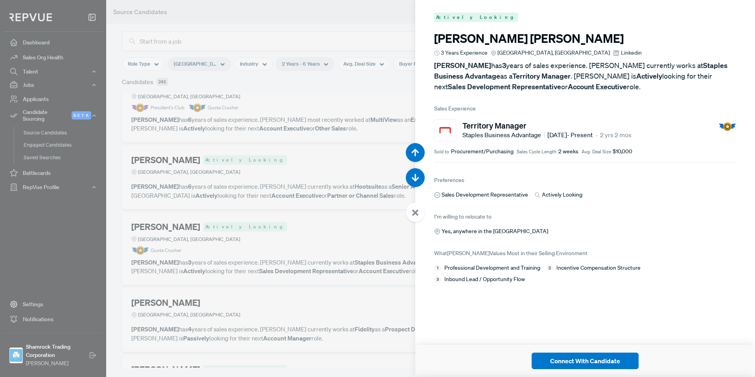
click at [621, 54] on span "Linkedin" at bounding box center [631, 53] width 21 height 8
click at [423, 212] on div at bounding box center [415, 212] width 19 height 19
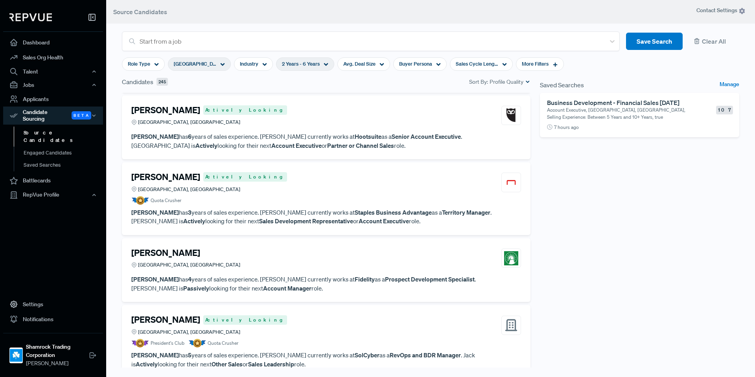
scroll to position [4389, 0]
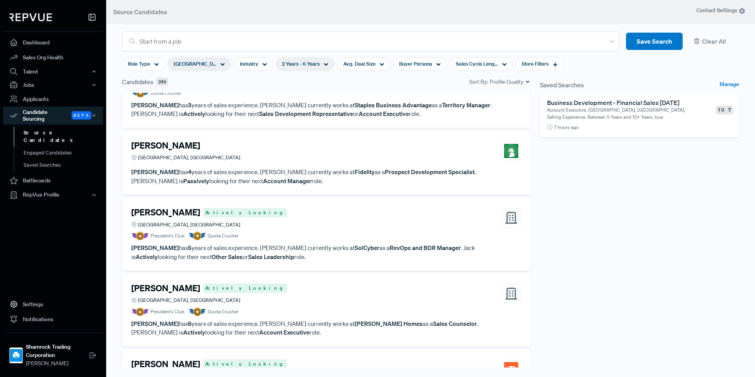
click at [278, 232] on article "President's Club Quota Crusher" at bounding box center [326, 236] width 390 height 9
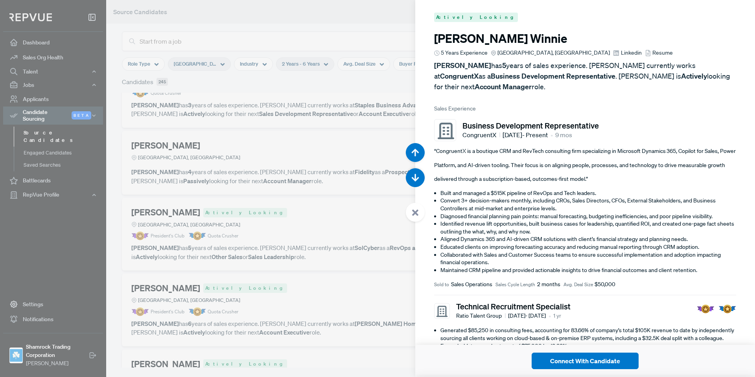
scroll to position [23760, 0]
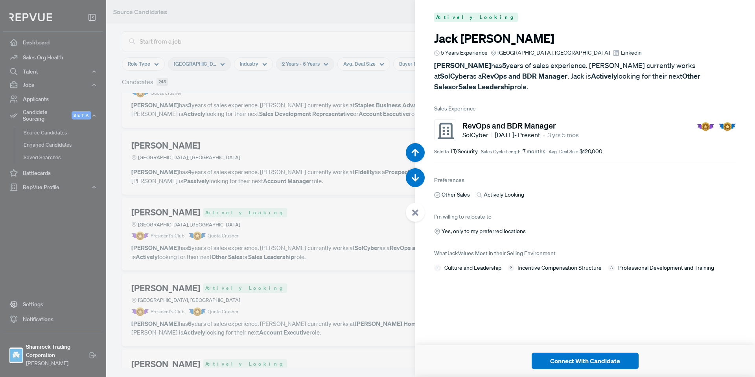
click at [416, 210] on icon at bounding box center [415, 212] width 7 height 7
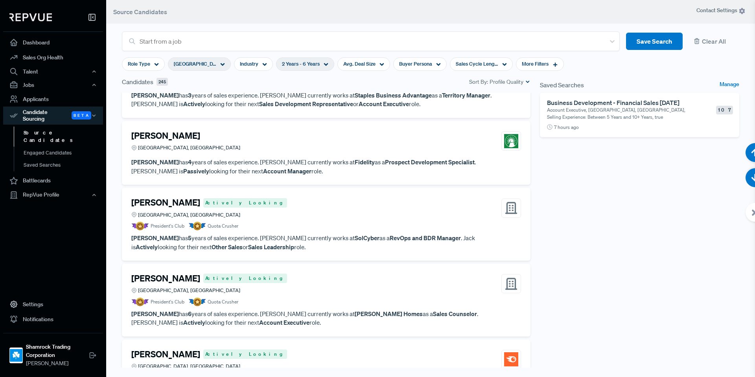
scroll to position [4428, 0]
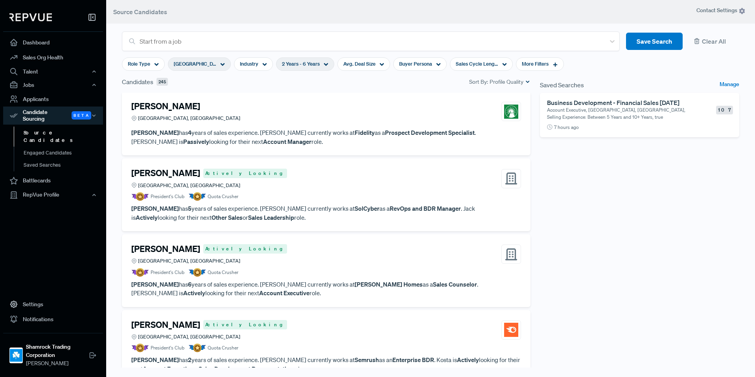
click at [289, 268] on article "President's Club Quota Crusher" at bounding box center [326, 272] width 390 height 9
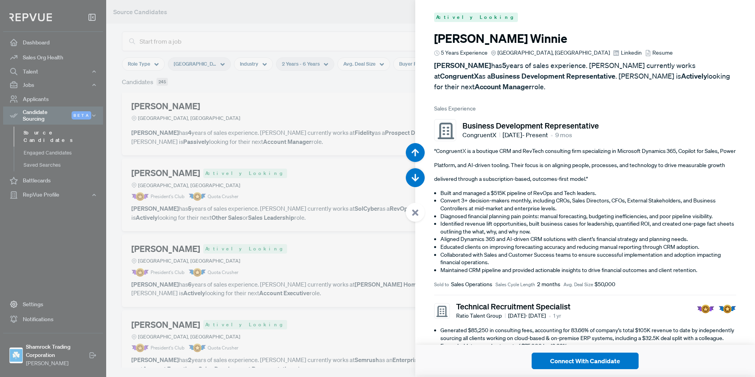
scroll to position [24137, 0]
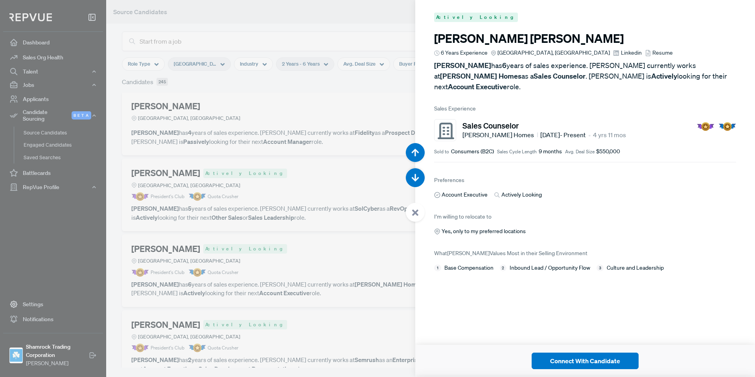
click at [416, 217] on div at bounding box center [415, 212] width 19 height 19
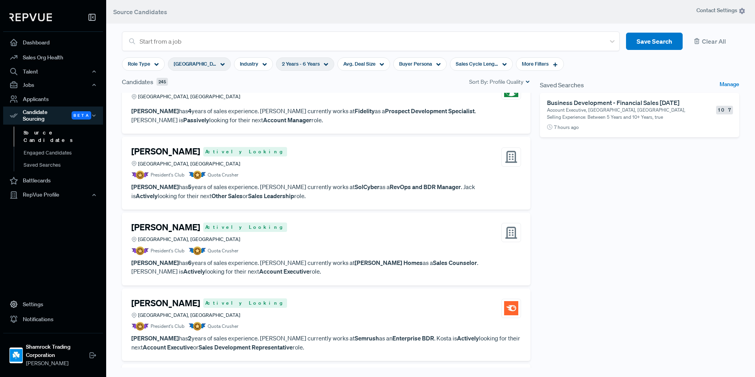
scroll to position [4585, 0]
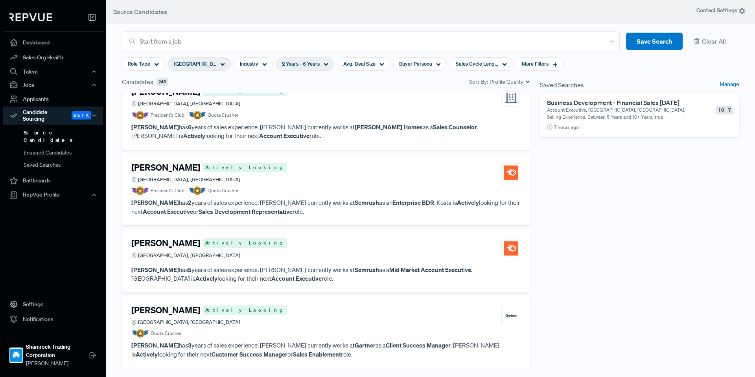
click at [321, 171] on div "[PERSON_NAME] Actively Looking [GEOGRAPHIC_DATA], [GEOGRAPHIC_DATA]" at bounding box center [326, 172] width 390 height 21
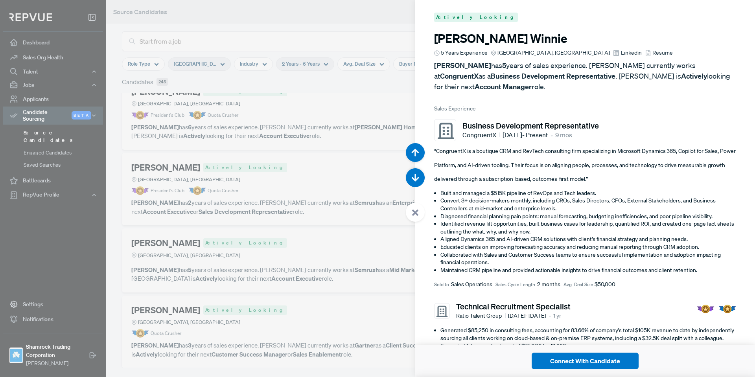
scroll to position [24514, 0]
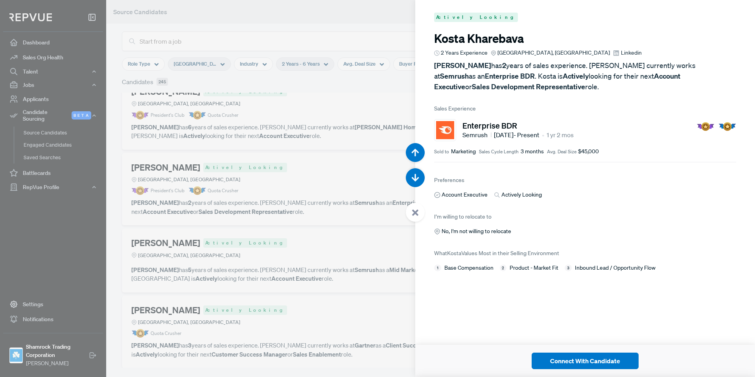
click at [621, 52] on span "Linkedin" at bounding box center [631, 53] width 21 height 8
drag, startPoint x: 412, startPoint y: 217, endPoint x: 392, endPoint y: 214, distance: 19.5
click at [412, 217] on div at bounding box center [415, 212] width 19 height 19
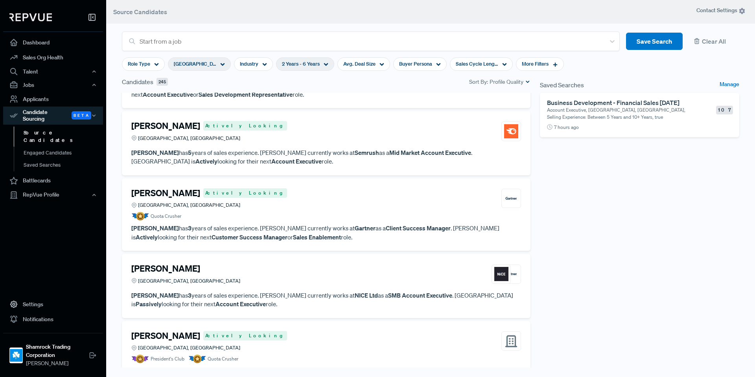
scroll to position [4703, 0]
click at [389, 148] on strong "Mid Market Account Executive" at bounding box center [430, 152] width 82 height 8
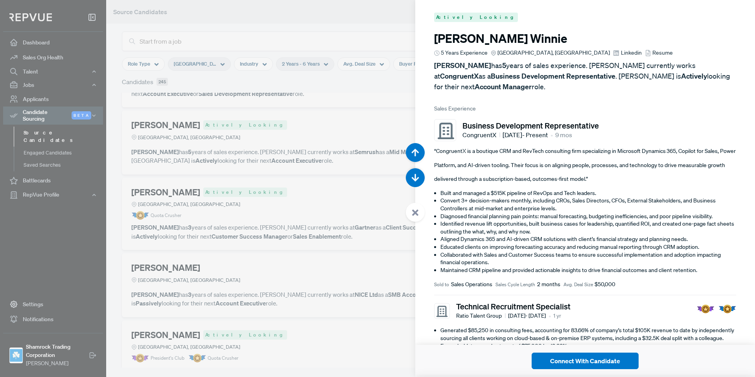
scroll to position [24891, 0]
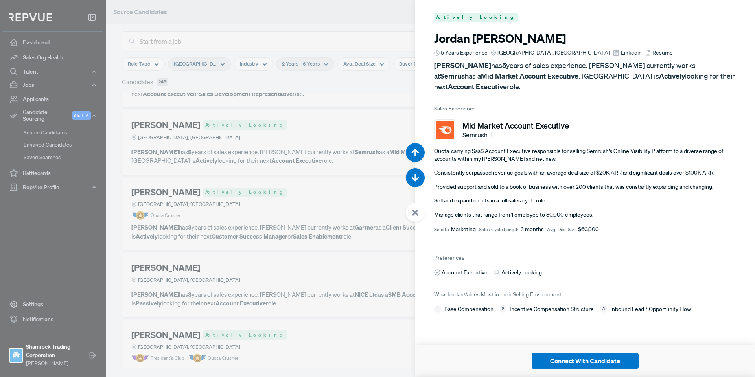
click at [613, 52] on use at bounding box center [616, 53] width 6 height 6
click at [422, 212] on div at bounding box center [415, 212] width 19 height 19
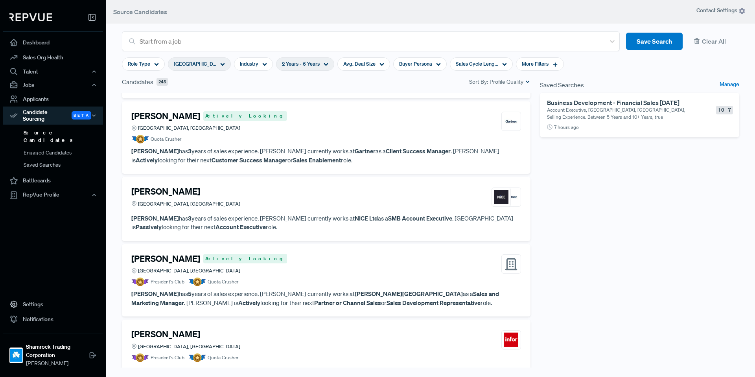
scroll to position [4782, 0]
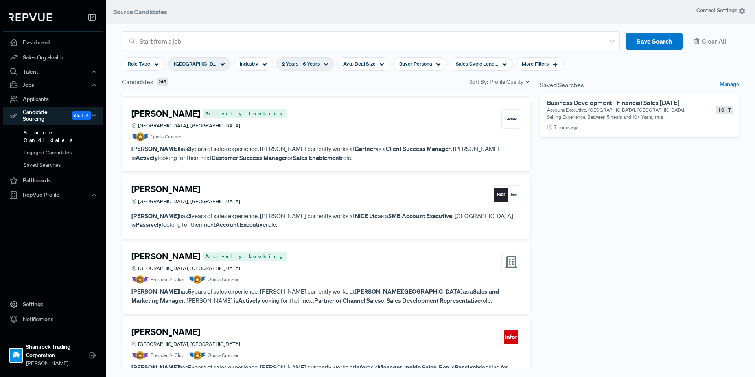
click at [341, 146] on p "[PERSON_NAME] has 3 years of sales experience. [PERSON_NAME] currently works at…" at bounding box center [326, 153] width 390 height 18
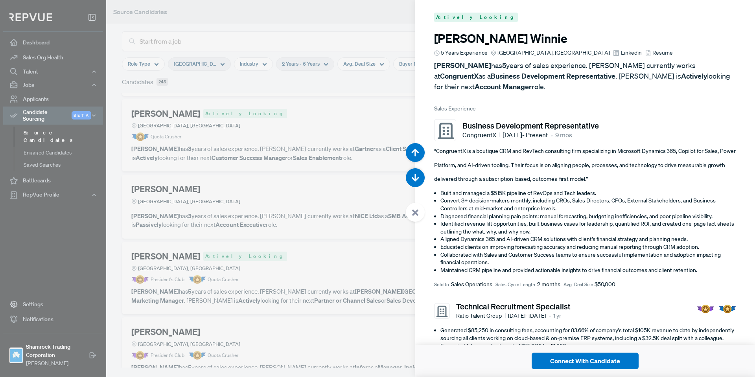
scroll to position [25268, 0]
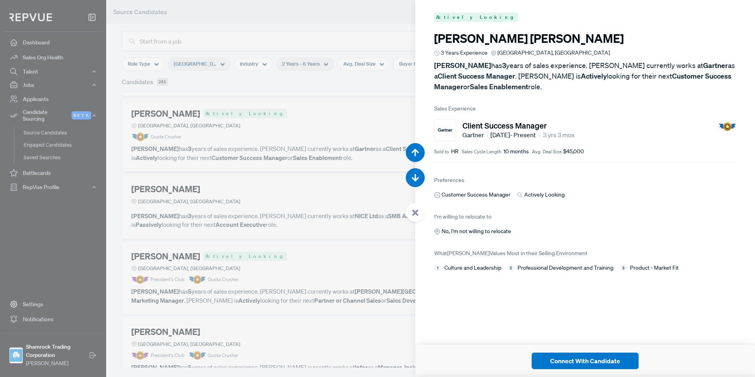
click at [420, 212] on div at bounding box center [415, 212] width 19 height 19
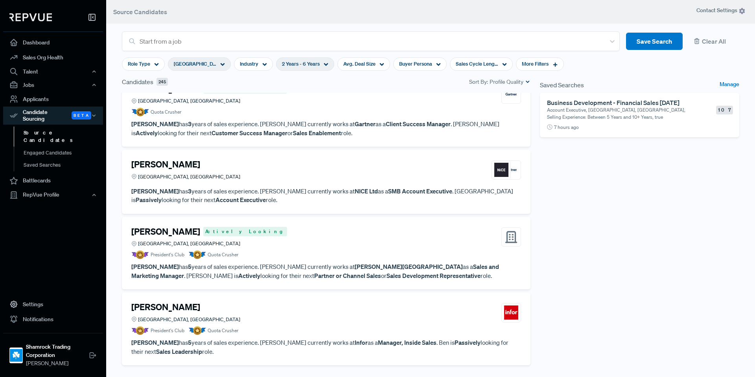
scroll to position [4821, 0]
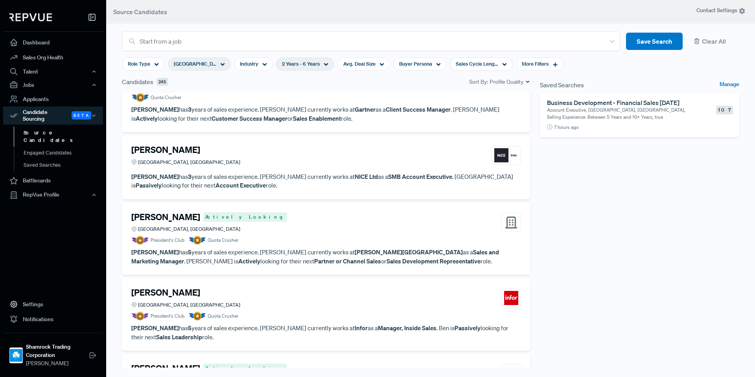
click at [293, 158] on article "[PERSON_NAME][GEOGRAPHIC_DATA], [GEOGRAPHIC_DATA]" at bounding box center [326, 157] width 390 height 24
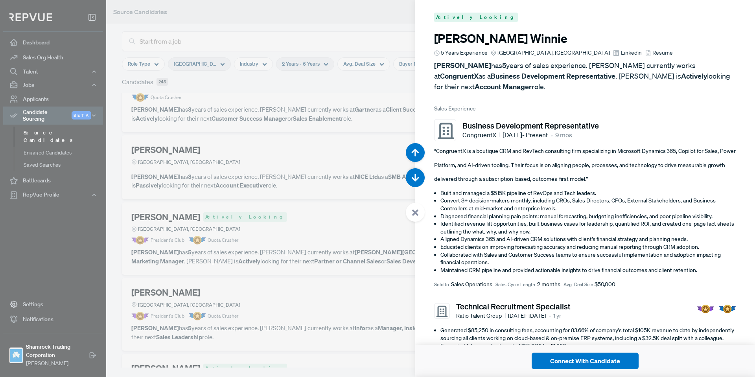
scroll to position [25646, 0]
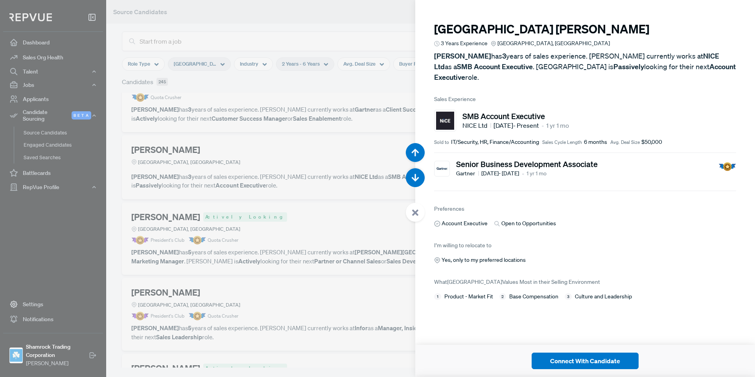
click at [415, 217] on div at bounding box center [415, 212] width 19 height 19
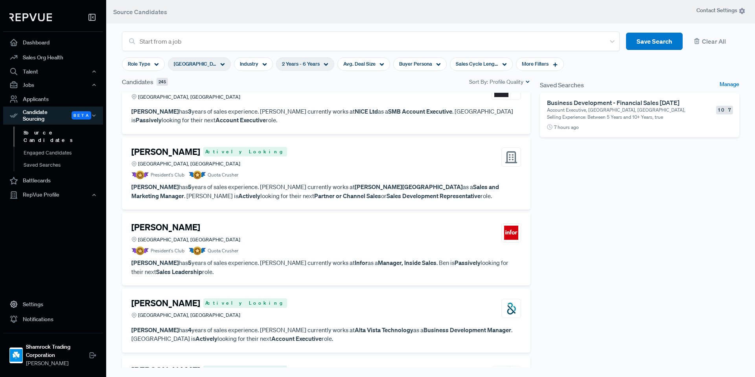
scroll to position [4922, 0]
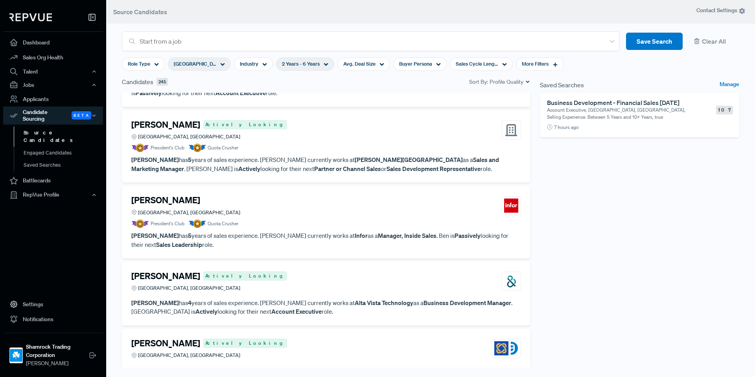
scroll to position [4900, 0]
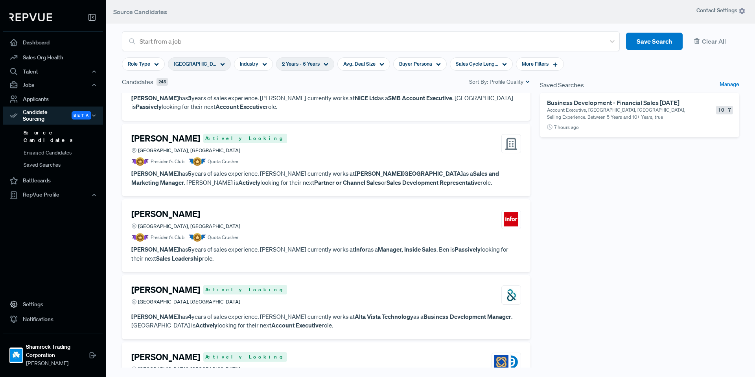
click at [391, 216] on div "Ben Williams Greater Dallas Area, TX" at bounding box center [326, 219] width 390 height 21
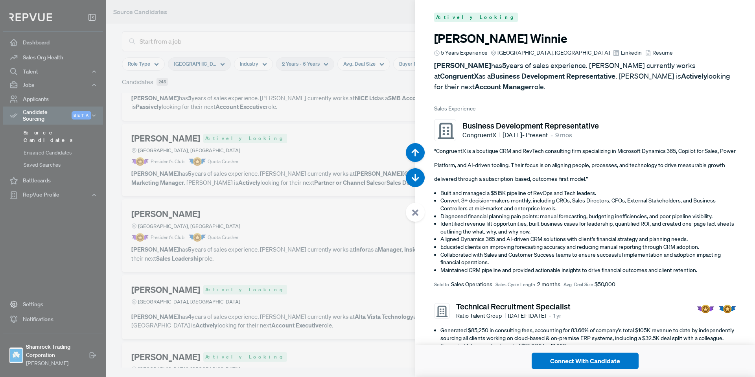
scroll to position [26400, 0]
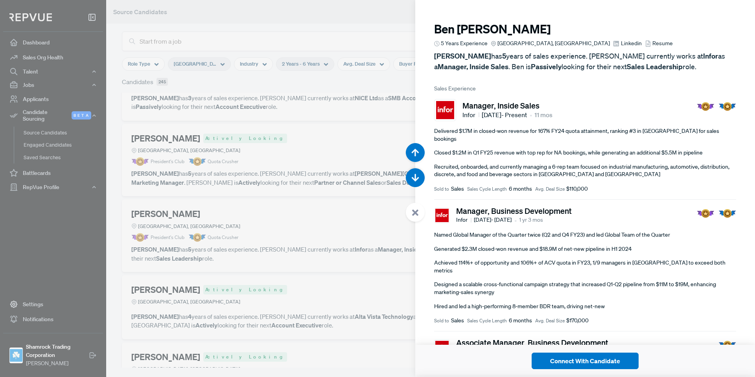
click at [412, 215] on div at bounding box center [415, 212] width 19 height 19
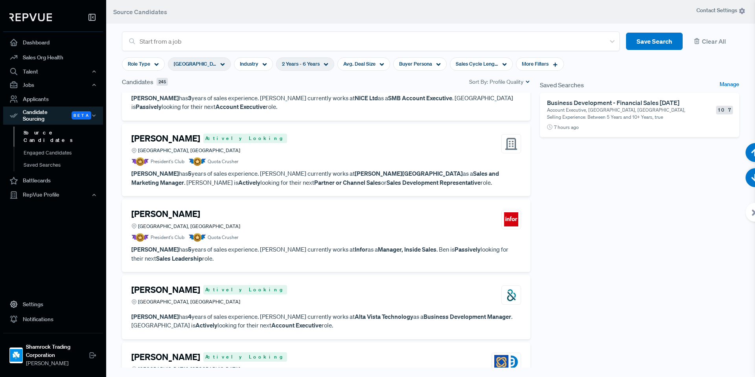
click at [414, 213] on div "Ben Williams Greater Dallas Area, TX" at bounding box center [326, 219] width 390 height 21
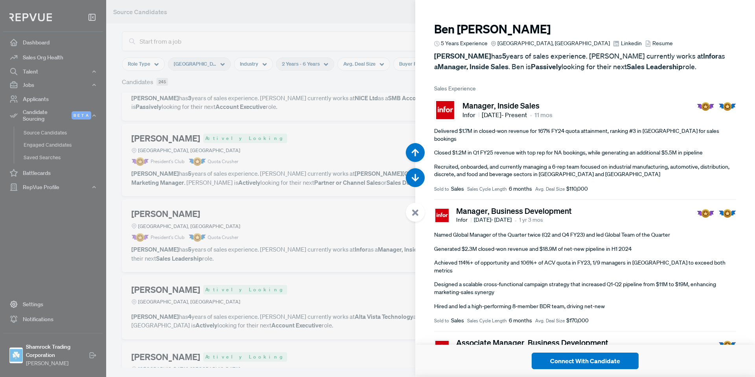
click at [415, 214] on icon at bounding box center [415, 212] width 7 height 7
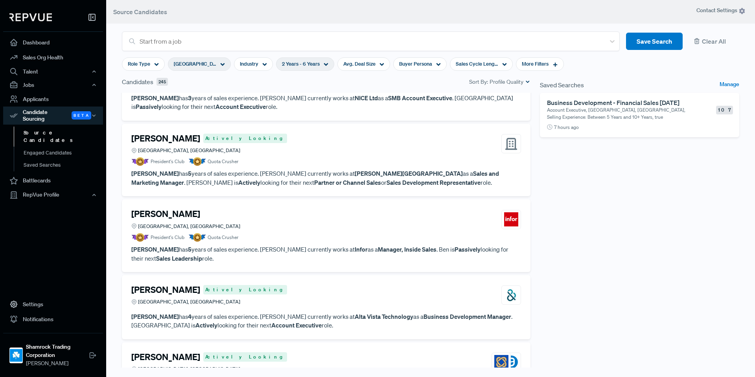
click at [329, 293] on div "Jermain McCoy Actively Looking Dallas, TX" at bounding box center [326, 295] width 390 height 21
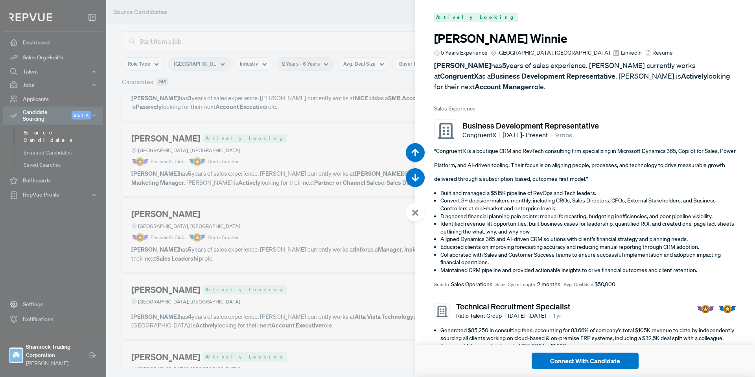
scroll to position [26777, 0]
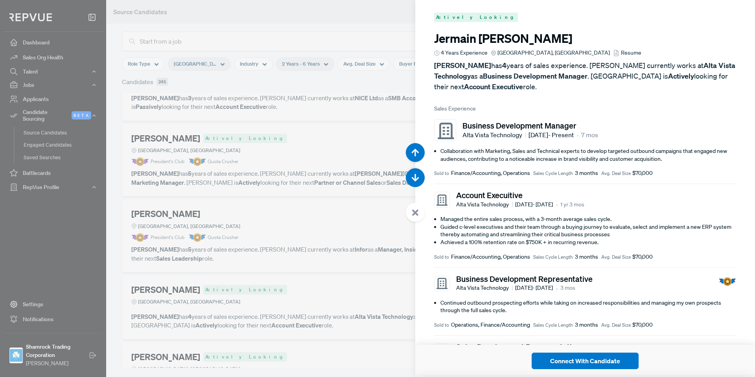
click at [413, 206] on div at bounding box center [415, 212] width 19 height 19
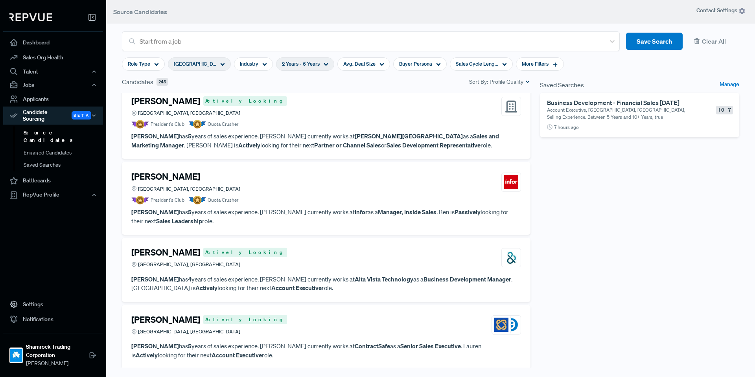
scroll to position [5018, 0]
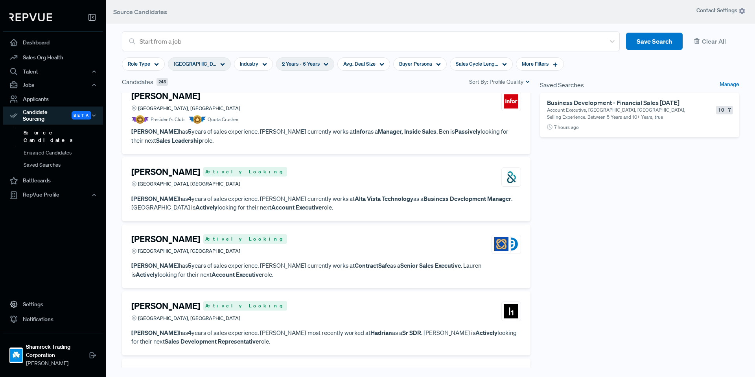
click at [343, 238] on div "Lauren Prewitt Actively Looking Greater Dallas Area, TX" at bounding box center [326, 244] width 390 height 21
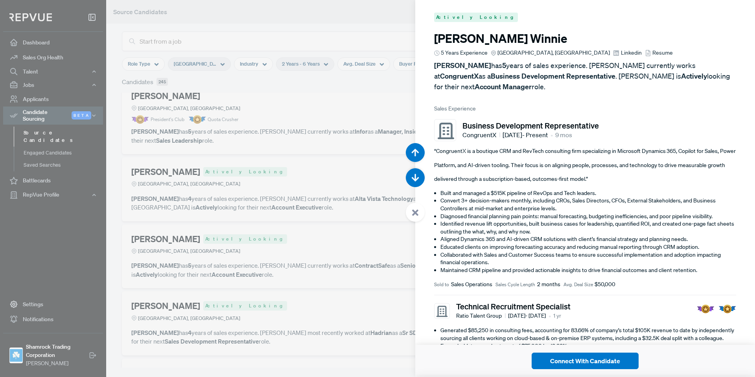
scroll to position [27154, 0]
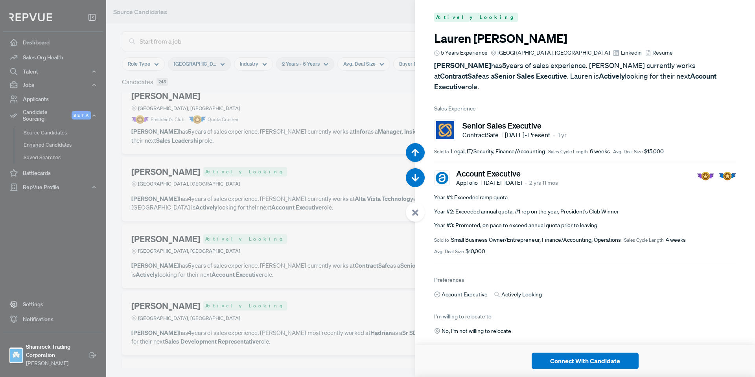
click at [621, 52] on span "Linkedin" at bounding box center [631, 53] width 21 height 8
click at [415, 212] on use at bounding box center [415, 213] width 6 height 6
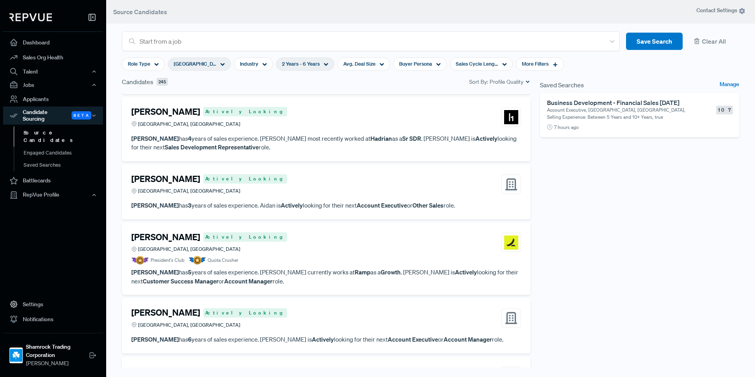
scroll to position [5217, 0]
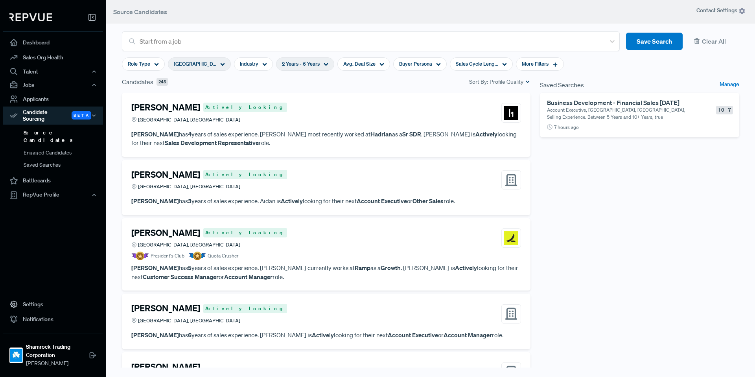
click at [276, 186] on article "Aidan Hiebert Actively Looking Dallas, TX Aidan Hiebert has 3 years of sales ex…" at bounding box center [326, 187] width 390 height 36
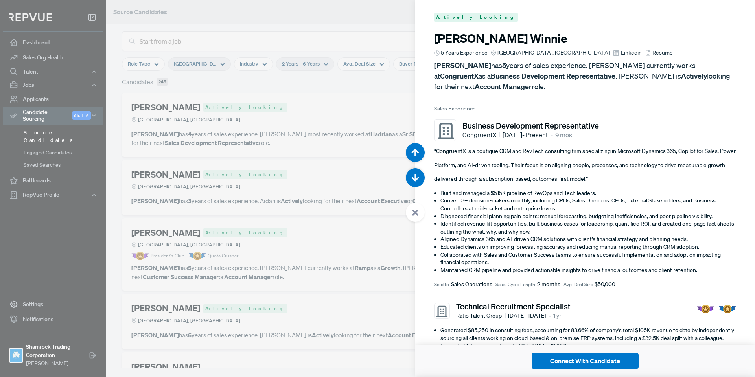
scroll to position [27908, 0]
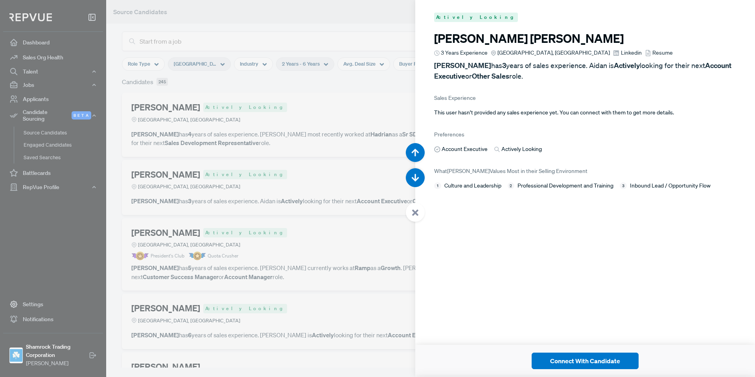
click at [409, 213] on div at bounding box center [415, 212] width 19 height 19
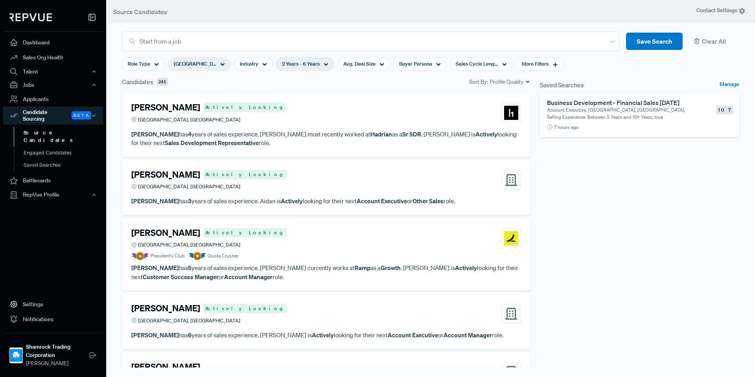
click at [344, 236] on div "Drake Bolden Actively Looking Dallas, TX" at bounding box center [326, 238] width 390 height 21
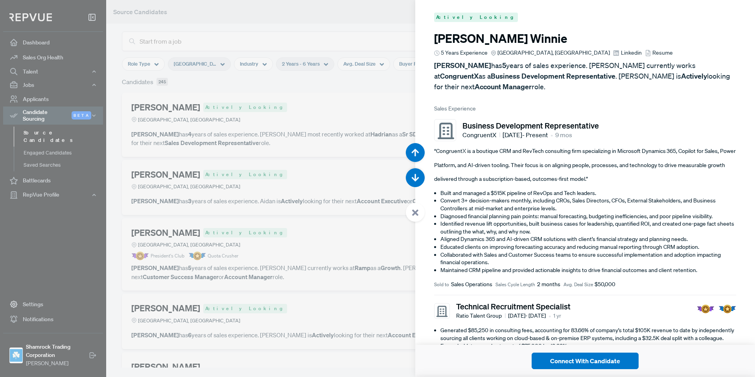
scroll to position [28286, 0]
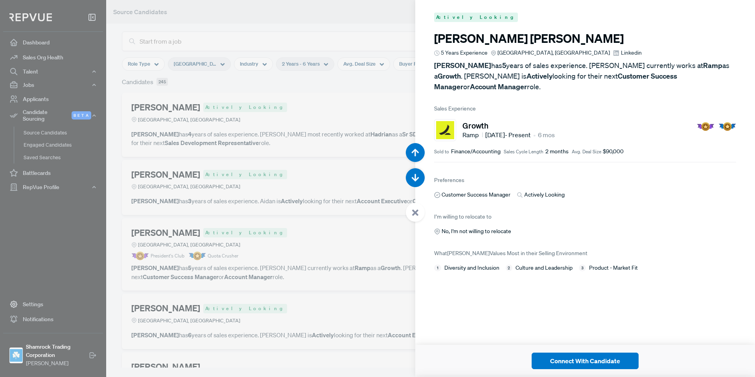
click at [416, 209] on icon at bounding box center [415, 212] width 7 height 7
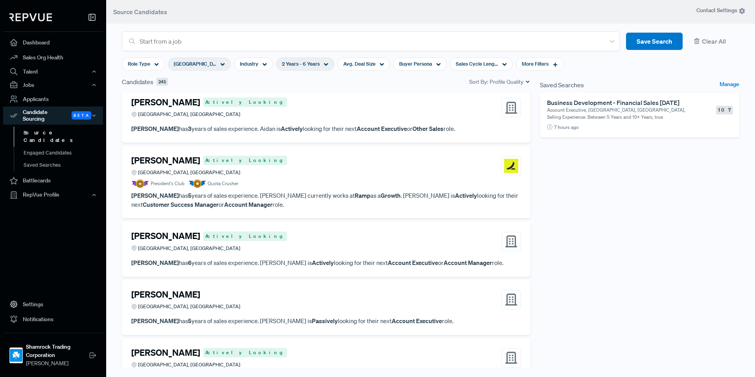
scroll to position [5295, 0]
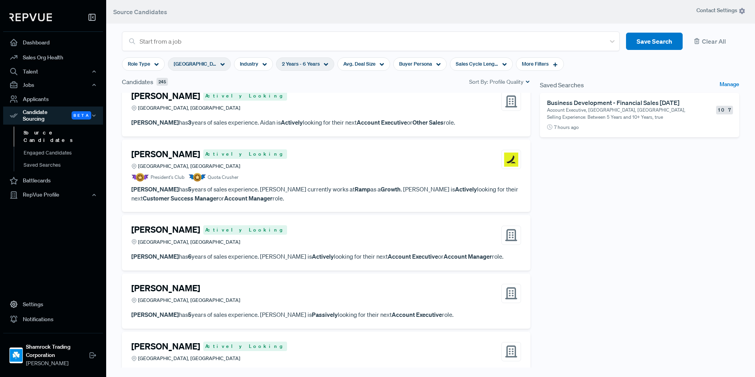
click at [356, 225] on div "Paul Megehee Actively Looking Addison, TX" at bounding box center [326, 235] width 390 height 21
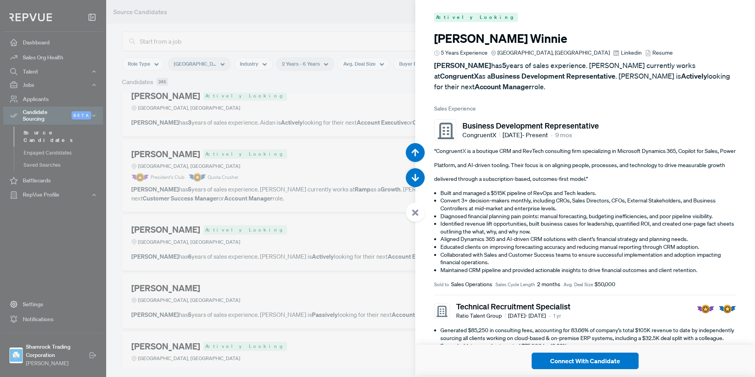
scroll to position [28663, 0]
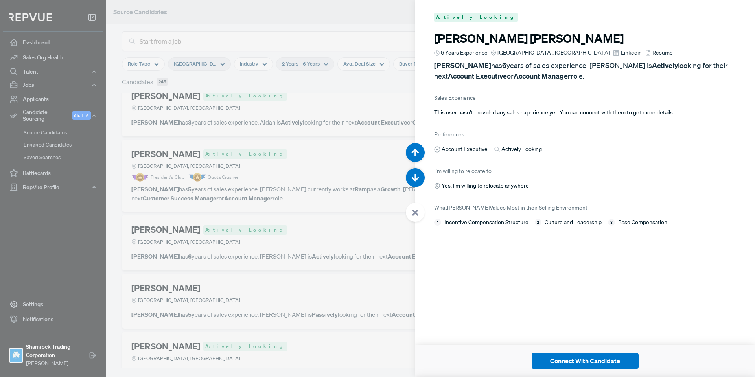
click at [420, 208] on div at bounding box center [415, 212] width 19 height 19
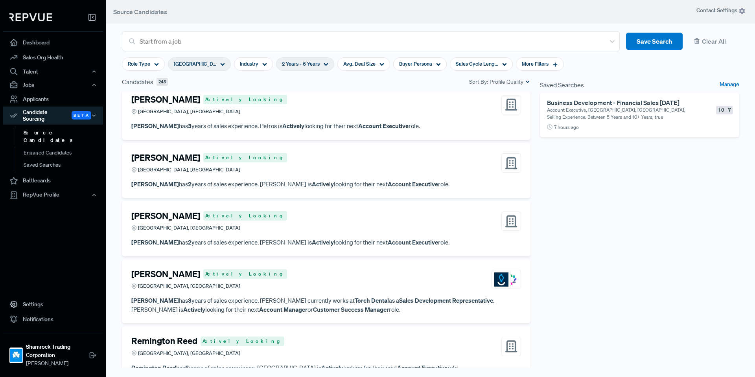
scroll to position [5649, 0]
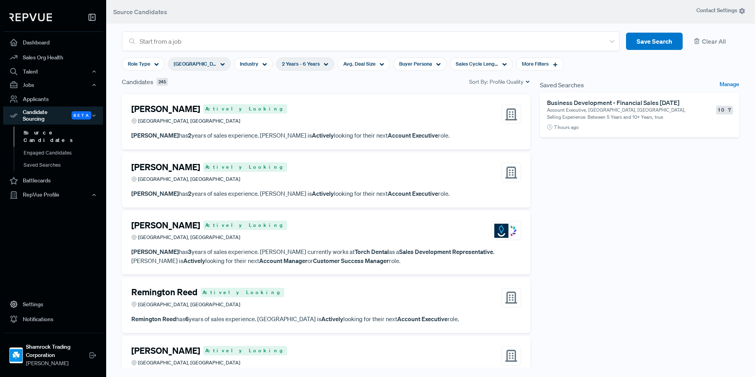
click at [319, 234] on article "Meredith Pedreros Actively Looking Greater Dallas Area, TX" at bounding box center [326, 232] width 390 height 24
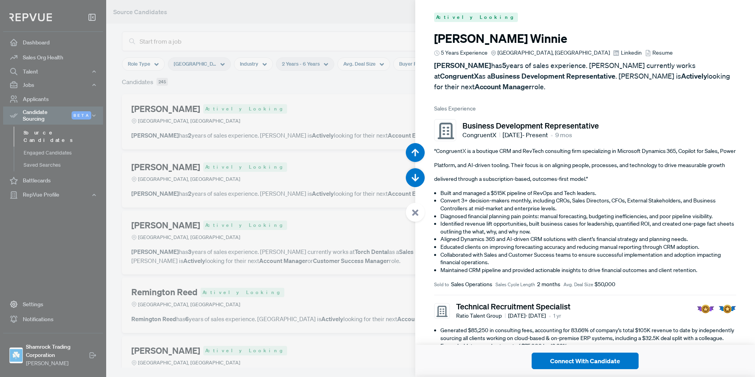
scroll to position [30926, 0]
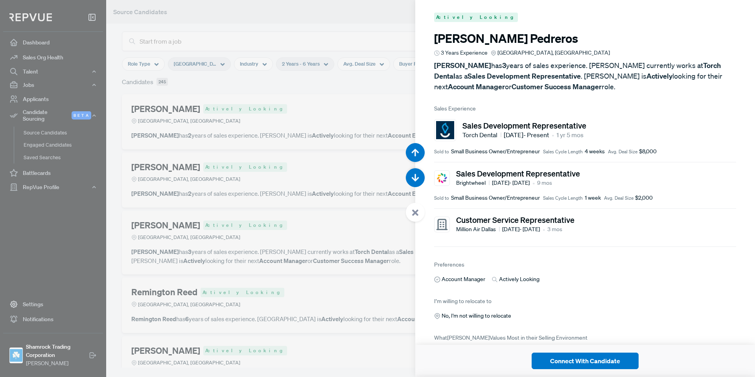
click at [414, 217] on div at bounding box center [415, 212] width 19 height 19
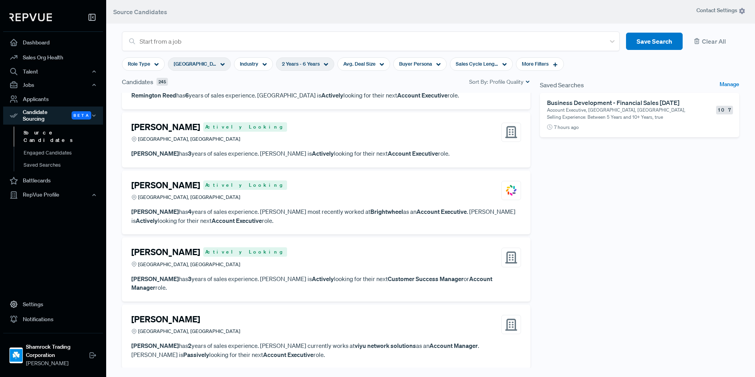
scroll to position [5885, 0]
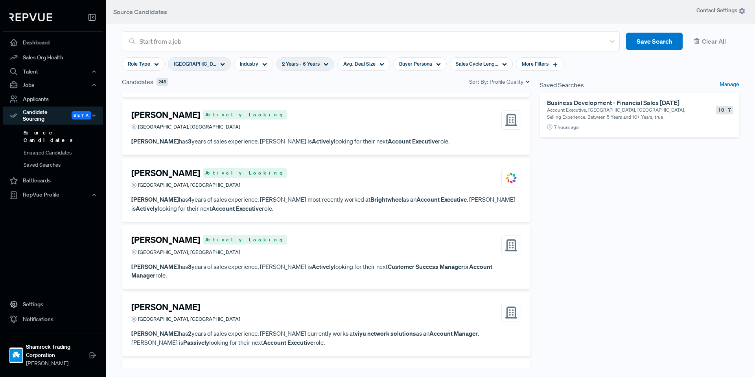
click at [274, 183] on article "Davis Coker Actively Looking Greater Dallas Area, TX" at bounding box center [326, 180] width 390 height 24
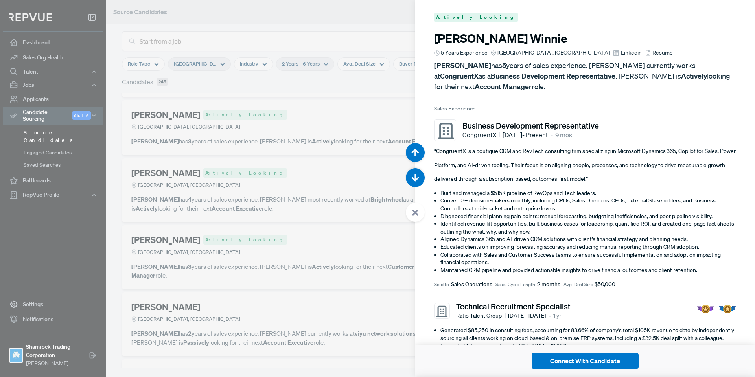
scroll to position [32057, 0]
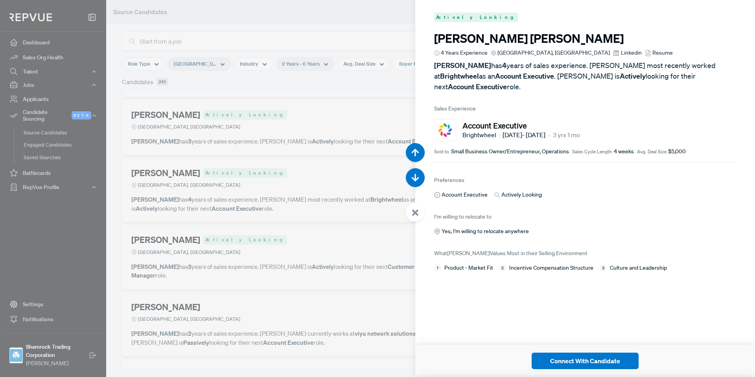
click at [416, 210] on icon at bounding box center [415, 212] width 7 height 7
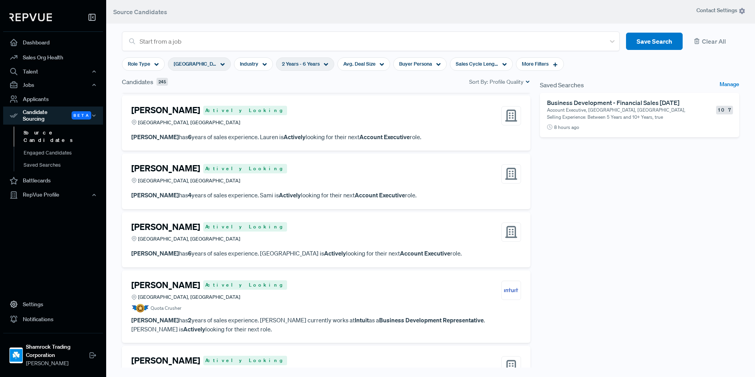
scroll to position [6554, 0]
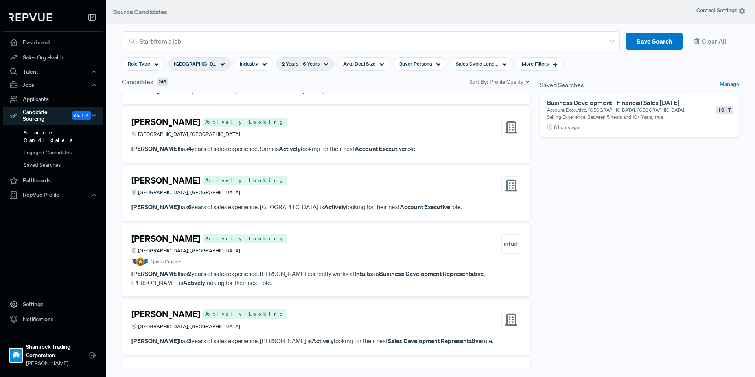
click at [261, 239] on article "John Paul Elfelt Actively Looking Greater Dallas Area, TX Quota Crusher" at bounding box center [326, 250] width 390 height 33
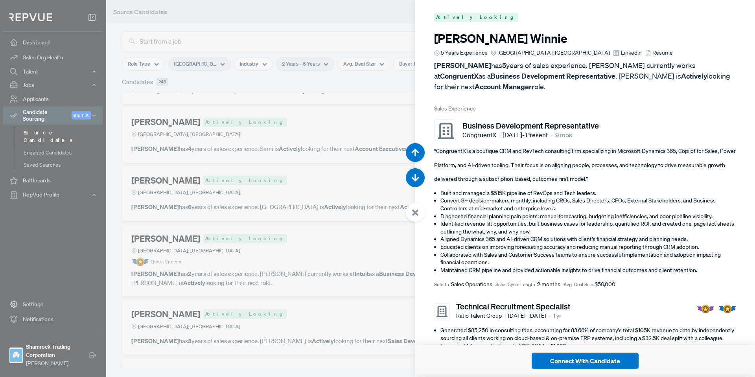
scroll to position [36583, 0]
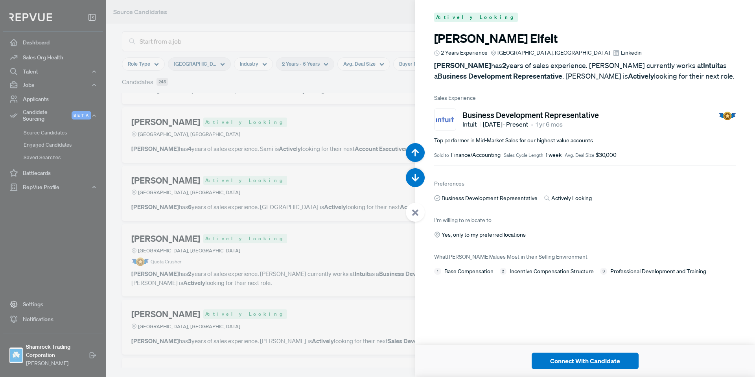
click at [621, 53] on span "Linkedin" at bounding box center [631, 53] width 21 height 8
click at [418, 210] on use at bounding box center [415, 213] width 6 height 6
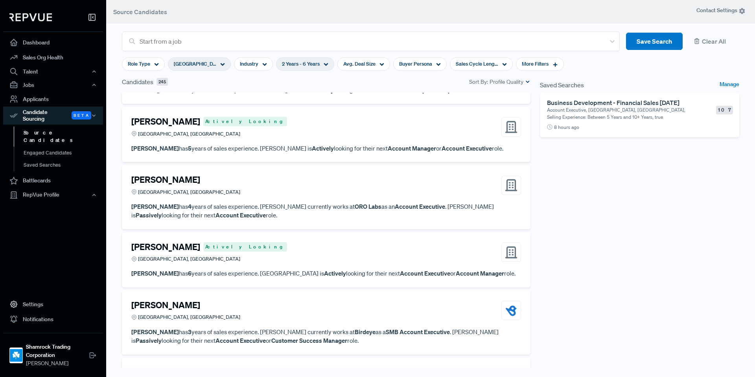
scroll to position [6822, 0]
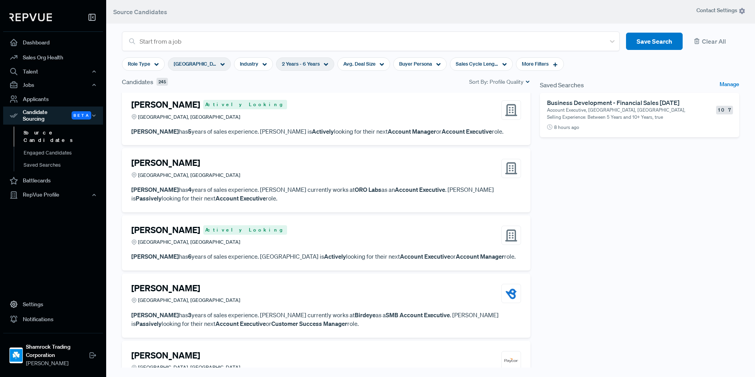
click at [333, 283] on div "Daniel Dorn Greater Dallas Area, TX" at bounding box center [326, 293] width 390 height 21
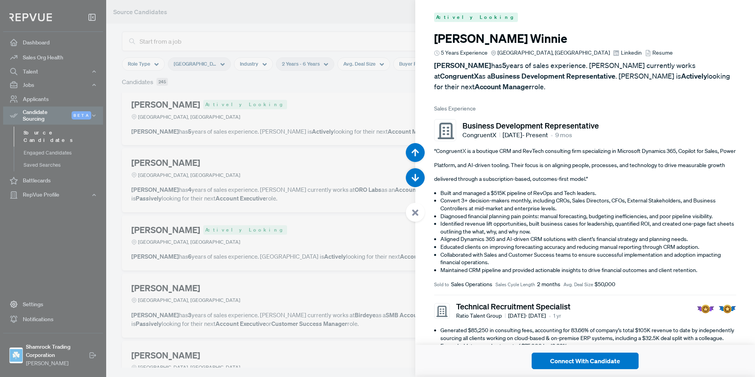
scroll to position [38468, 0]
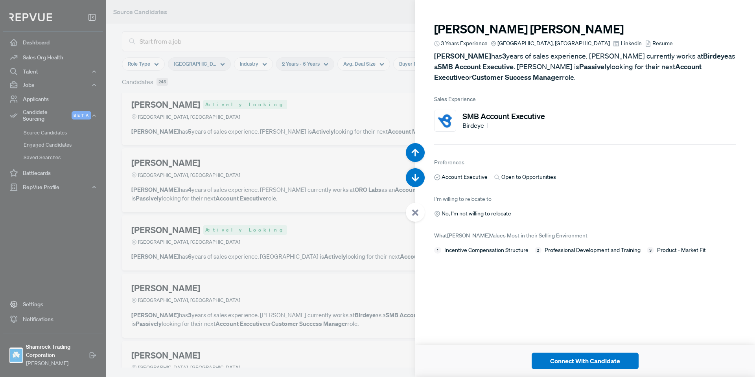
click at [415, 212] on use at bounding box center [415, 213] width 6 height 6
